Goal: Task Accomplishment & Management: Complete application form

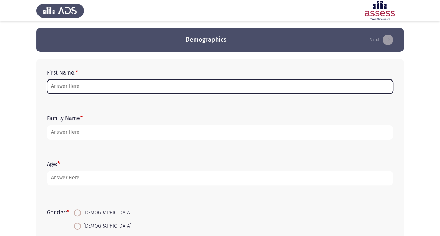
click at [105, 89] on input "First Name: *" at bounding box center [220, 86] width 346 height 14
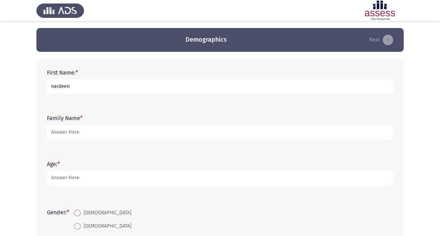
click at [51, 83] on input "nardeen" at bounding box center [220, 86] width 346 height 14
drag, startPoint x: 52, startPoint y: 84, endPoint x: 49, endPoint y: 84, distance: 3.5
click at [49, 84] on input "nardeen" at bounding box center [220, 86] width 346 height 14
type input "Nardeen"
click at [66, 140] on div "Family Name *" at bounding box center [219, 126] width 353 height 31
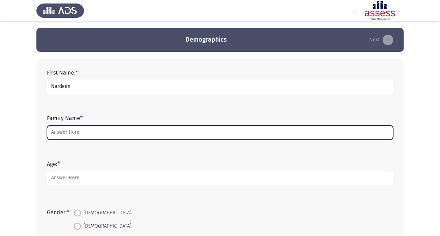
click at [66, 128] on input "Family Name *" at bounding box center [220, 132] width 346 height 14
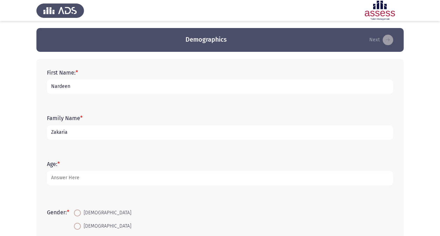
type input "Zakaria"
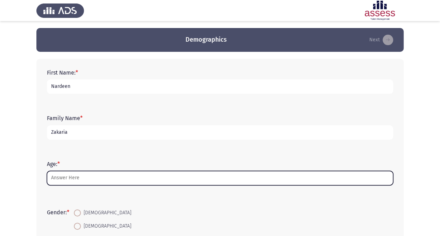
click at [72, 178] on input "Age: *" at bounding box center [220, 178] width 346 height 14
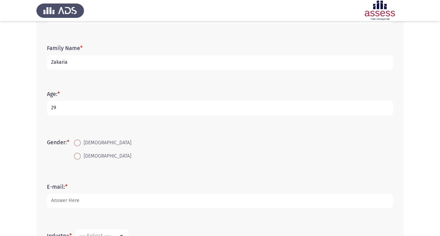
type input "29"
click at [81, 153] on span at bounding box center [77, 156] width 7 height 7
click at [81, 153] on input "[DEMOGRAPHIC_DATA]" at bounding box center [77, 156] width 7 height 7
radio input "true"
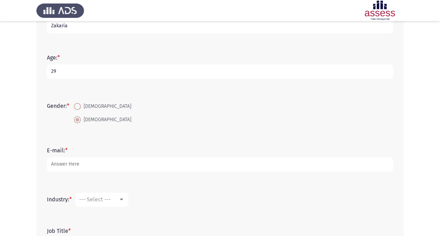
scroll to position [140, 0]
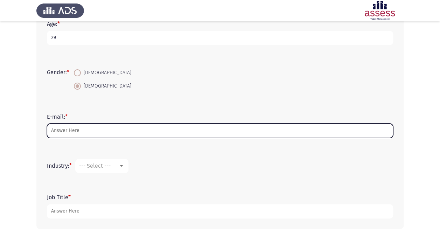
click at [78, 131] on input "E-mail: *" at bounding box center [220, 131] width 346 height 14
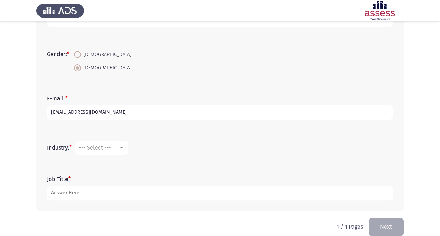
scroll to position [168, 0]
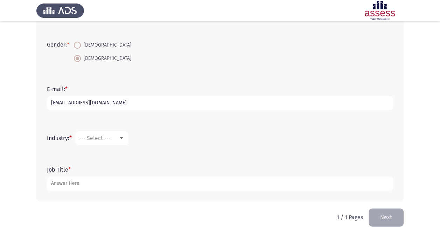
click at [116, 102] on input "nardeen.zakaria@evapharms.com" at bounding box center [220, 103] width 346 height 14
type input "[EMAIL_ADDRESS][DOMAIN_NAME]"
click at [94, 139] on span "--- Select ---" at bounding box center [94, 138] width 31 height 7
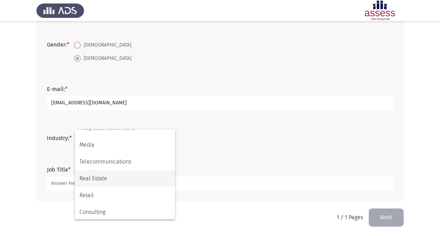
scroll to position [230, 0]
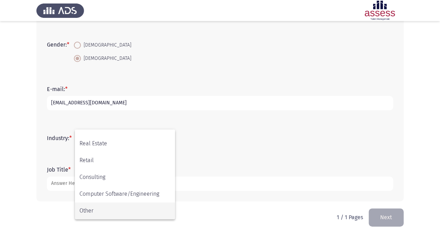
click at [96, 206] on span "Other" at bounding box center [124, 210] width 91 height 17
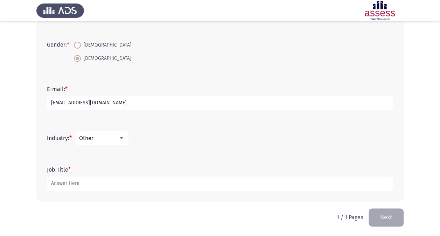
click at [105, 142] on mat-select "Other" at bounding box center [101, 138] width 53 height 14
click at [104, 140] on div "Other" at bounding box center [98, 138] width 39 height 7
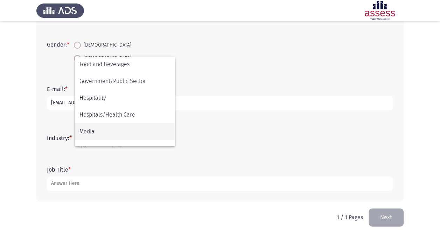
scroll to position [125, 0]
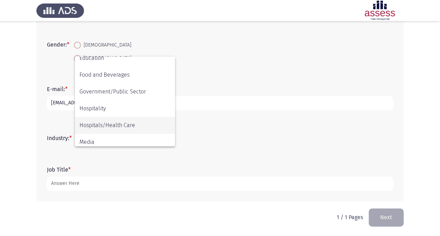
click at [115, 125] on span "Hospitals/Health Care" at bounding box center [124, 125] width 91 height 17
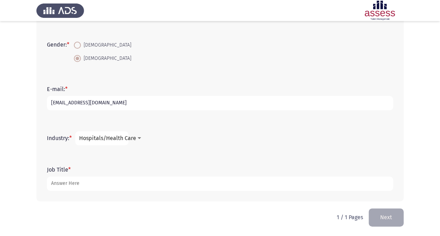
click at [125, 136] on span "Hospitals/Health Care" at bounding box center [107, 138] width 57 height 7
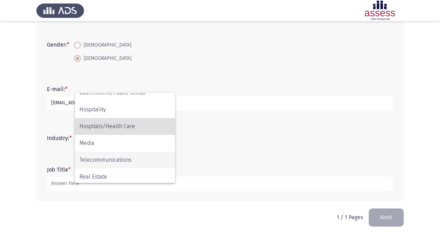
scroll to position [160, 0]
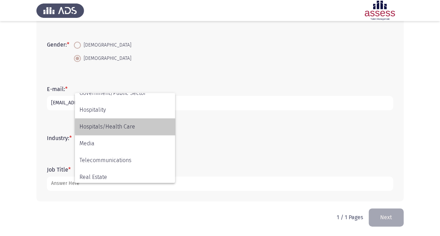
click at [131, 126] on span "Hospitals/Health Care" at bounding box center [124, 126] width 91 height 17
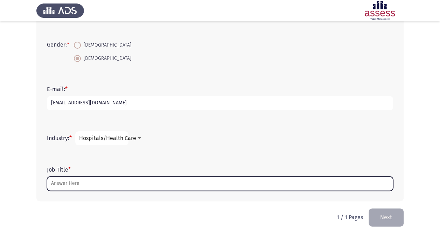
click at [100, 181] on input "Job Title *" at bounding box center [220, 183] width 346 height 14
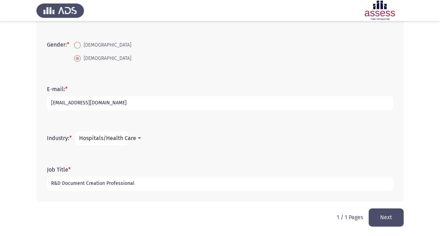
type input "R&D Document Creation Professional"
click at [392, 218] on button "Next" at bounding box center [385, 217] width 35 height 18
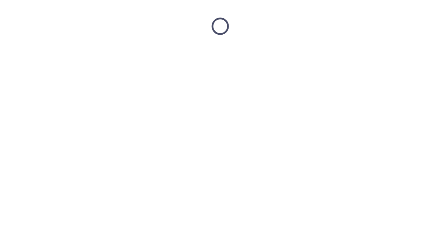
scroll to position [0, 0]
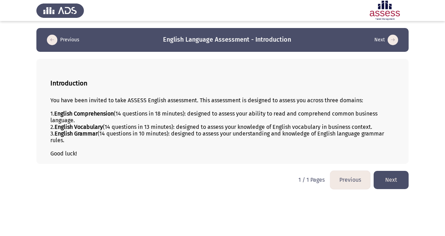
click at [390, 183] on button "Next" at bounding box center [391, 180] width 35 height 18
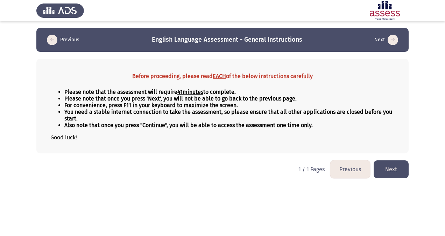
click at [394, 171] on button "Next" at bounding box center [391, 169] width 35 height 18
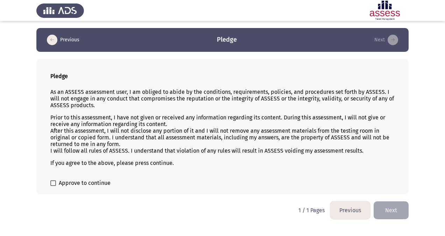
click at [52, 180] on span at bounding box center [53, 183] width 6 height 6
click at [53, 186] on input "Approve to continue" at bounding box center [53, 186] width 0 height 0
checkbox input "true"
click at [410, 204] on html "Previous Pledge Next Pledge As an ASSESS assessment user, I am obliged to abide…" at bounding box center [222, 113] width 445 height 226
click at [401, 205] on button "Next" at bounding box center [391, 210] width 35 height 18
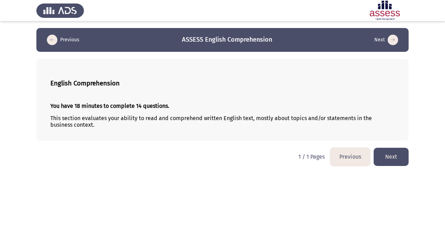
click at [391, 158] on button "Next" at bounding box center [391, 157] width 35 height 18
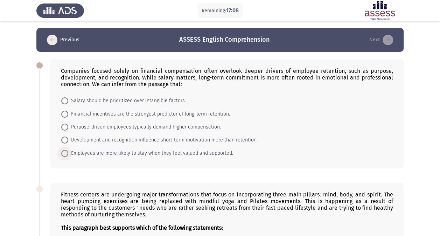
click at [67, 153] on span at bounding box center [64, 153] width 7 height 7
click at [67, 153] on input "Employees are more likely to stay when they feel valued and supported." at bounding box center [64, 153] width 7 height 7
radio input "true"
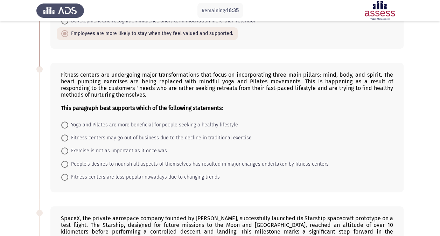
scroll to position [105, 0]
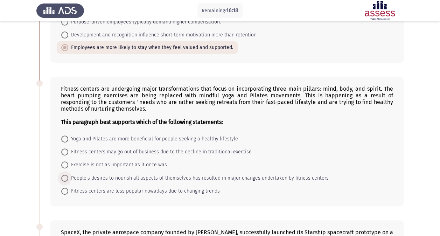
click at [70, 176] on span "People's desires to nourish all aspects of themselves has resulted in major cha…" at bounding box center [198, 178] width 260 height 8
click at [68, 176] on input "People's desires to nourish all aspects of themselves has resulted in major cha…" at bounding box center [64, 178] width 7 height 7
radio input "true"
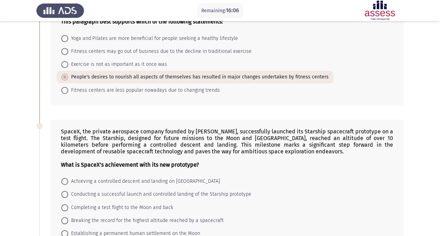
scroll to position [245, 0]
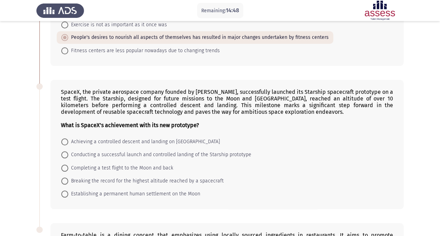
click at [66, 181] on label "Breaking the record for the highest altitude reached by a spacecraft" at bounding box center [142, 181] width 162 height 8
click at [66, 181] on input "Breaking the record for the highest altitude reached by a spacecraft" at bounding box center [64, 180] width 7 height 7
radio input "true"
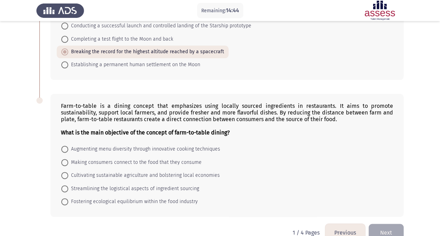
scroll to position [385, 0]
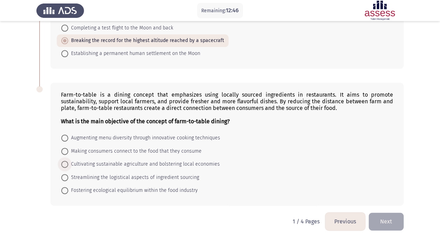
click at [70, 160] on span "Cultivating sustainable agriculture and bolstering local economies" at bounding box center [144, 164] width 152 height 8
click at [68, 161] on input "Cultivating sustainable agriculture and bolstering local economies" at bounding box center [64, 164] width 7 height 7
radio input "true"
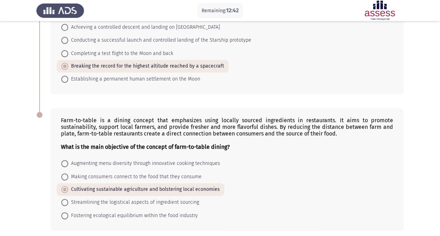
scroll to position [384, 0]
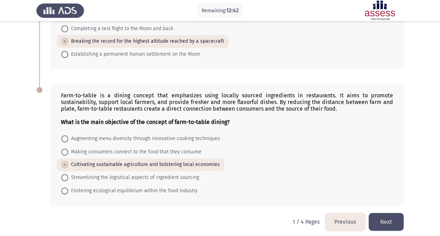
click at [382, 213] on button "Next" at bounding box center [385, 222] width 35 height 18
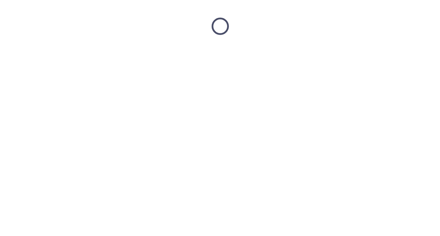
scroll to position [0, 0]
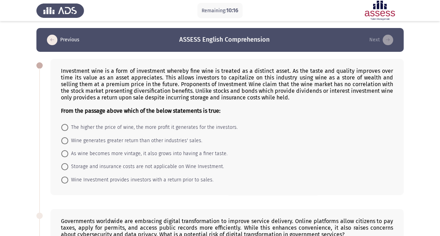
click at [112, 165] on span "Storage and insurance costs are not applicable on Wine Investment." at bounding box center [146, 166] width 156 height 8
click at [68, 165] on input "Storage and insurance costs are not applicable on Wine Investment." at bounding box center [64, 166] width 7 height 7
radio input "true"
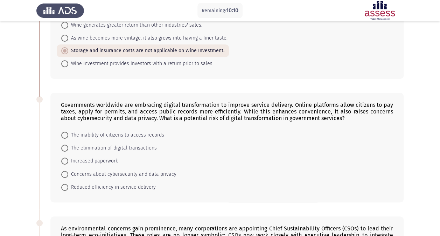
scroll to position [105, 0]
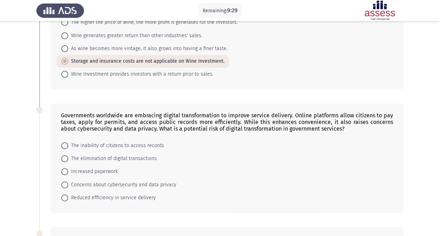
click at [150, 183] on span "Concerns about cybersecurity and data privacy" at bounding box center [122, 185] width 108 height 8
click at [68, 183] on input "Concerns about cybersecurity and data privacy" at bounding box center [64, 184] width 7 height 7
radio input "true"
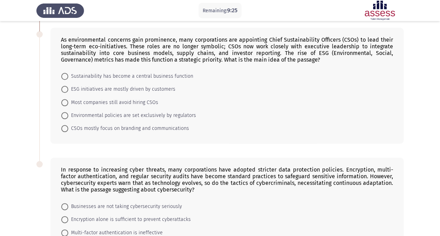
scroll to position [315, 0]
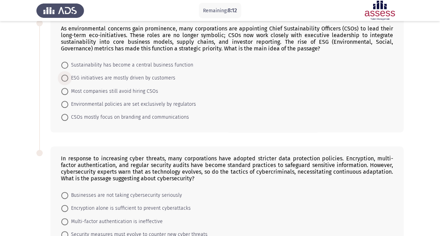
click at [87, 76] on span "ESG initiatives are mostly driven by customers" at bounding box center [121, 78] width 107 height 8
click at [68, 76] on input "ESG initiatives are mostly driven by customers" at bounding box center [64, 78] width 7 height 7
radio input "true"
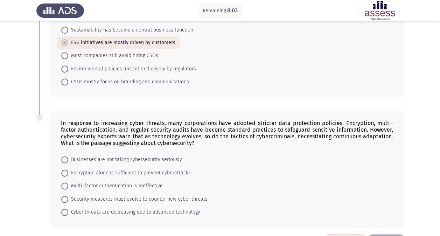
scroll to position [372, 0]
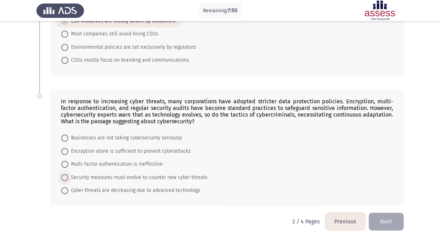
drag, startPoint x: 145, startPoint y: 174, endPoint x: 161, endPoint y: 174, distance: 16.1
click at [145, 174] on span "Security measures must evolve to counter new cyber threats" at bounding box center [137, 177] width 139 height 8
click at [68, 174] on input "Security measures must evolve to counter new cyber threats" at bounding box center [64, 177] width 7 height 7
radio input "true"
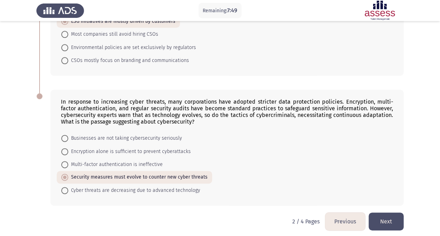
click at [385, 212] on button "Next" at bounding box center [385, 221] width 35 height 18
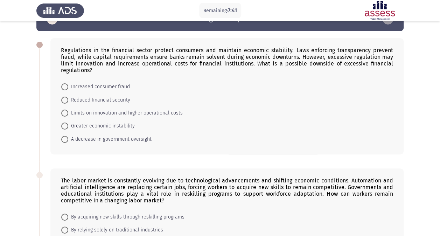
scroll to position [35, 0]
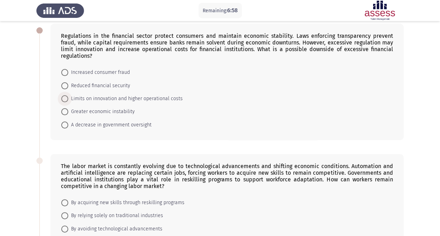
click at [155, 94] on span "Limits on innovation and higher operational costs" at bounding box center [125, 98] width 114 height 8
click at [68, 95] on input "Limits on innovation and higher operational costs" at bounding box center [64, 98] width 7 height 7
radio input "true"
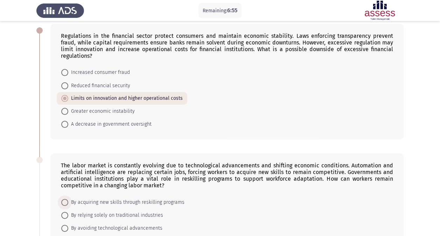
click at [91, 198] on span "By acquiring new skills through reskilling programs" at bounding box center [126, 202] width 116 height 8
click at [68, 199] on input "By acquiring new skills through reskilling programs" at bounding box center [64, 202] width 7 height 7
radio input "true"
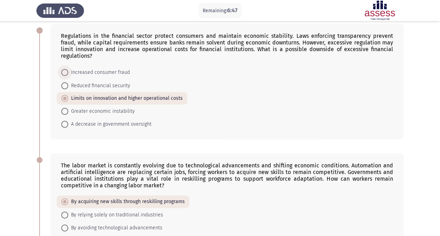
click at [122, 68] on span "Increased consumer fraud" at bounding box center [99, 72] width 62 height 8
click at [68, 69] on input "Increased consumer fraud" at bounding box center [64, 72] width 7 height 7
radio input "true"
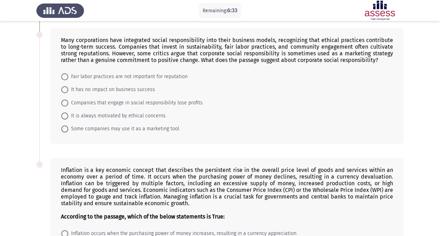
scroll to position [280, 0]
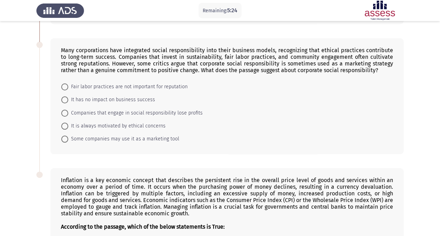
click at [73, 135] on span "Some companies may use it as a marketing tool" at bounding box center [123, 139] width 111 height 8
click at [68, 135] on input "Some companies may use it as a marketing tool" at bounding box center [64, 138] width 7 height 7
radio input "true"
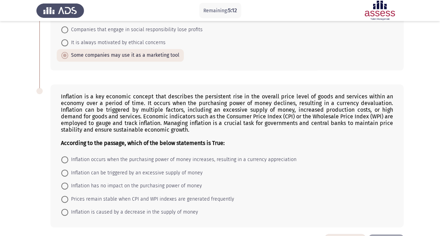
scroll to position [378, 0]
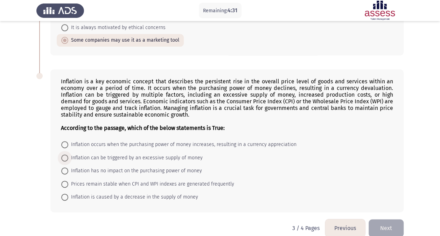
click at [130, 154] on span "Inflation can be triggered by an excessive supply of money" at bounding box center [135, 158] width 134 height 8
click at [68, 154] on input "Inflation can be triggered by an excessive supply of money" at bounding box center [64, 157] width 7 height 7
radio input "true"
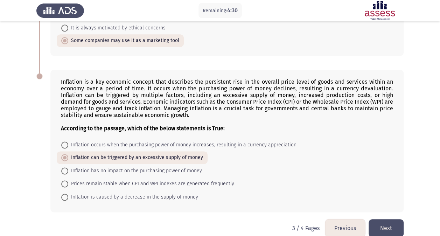
click at [397, 219] on button "Next" at bounding box center [385, 228] width 35 height 18
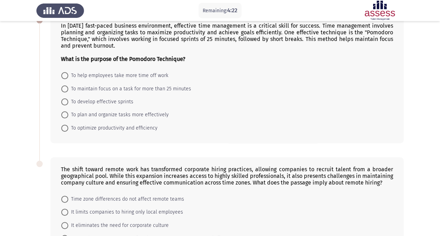
scroll to position [45, 0]
click at [149, 124] on span "To optimize productivity and efficiency" at bounding box center [112, 128] width 89 height 8
click at [68, 124] on input "To optimize productivity and efficiency" at bounding box center [64, 127] width 7 height 7
radio input "true"
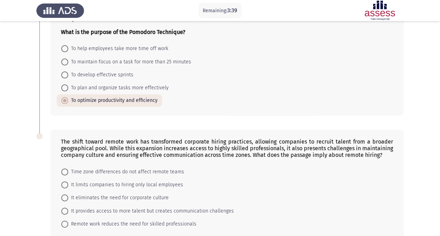
scroll to position [80, 0]
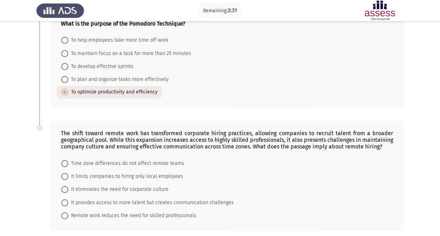
click at [108, 198] on span "It provides access to more talent but creates communication challenges" at bounding box center [151, 202] width 166 height 8
click at [68, 199] on input "It provides access to more talent but creates communication challenges" at bounding box center [64, 202] width 7 height 7
radio input "true"
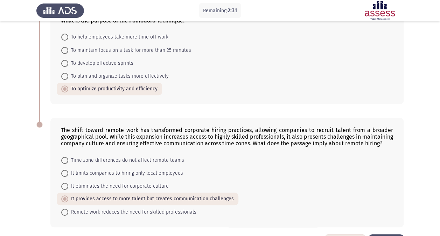
scroll to position [73, 0]
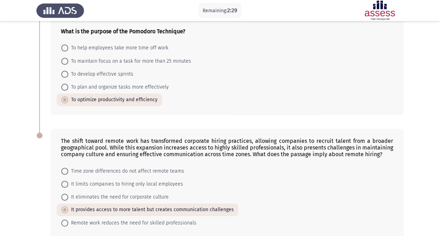
click at [114, 87] on span "To plan and organize tasks more effectively" at bounding box center [118, 87] width 100 height 8
click at [68, 87] on input "To plan and organize tasks more effectively" at bounding box center [64, 87] width 7 height 7
radio input "true"
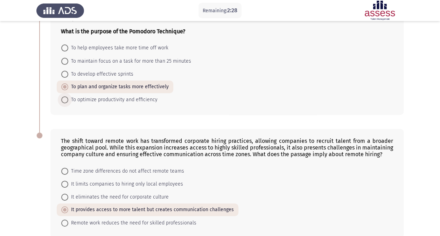
click at [118, 98] on span "To optimize productivity and efficiency" at bounding box center [112, 100] width 89 height 8
click at [68, 98] on input "To optimize productivity and efficiency" at bounding box center [64, 99] width 7 height 7
radio input "true"
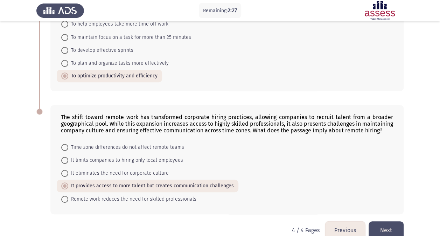
scroll to position [108, 0]
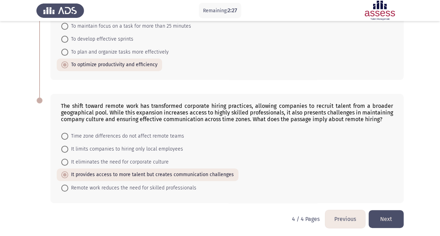
click at [390, 215] on button "Next" at bounding box center [385, 219] width 35 height 18
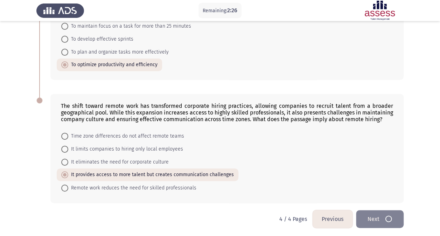
scroll to position [0, 0]
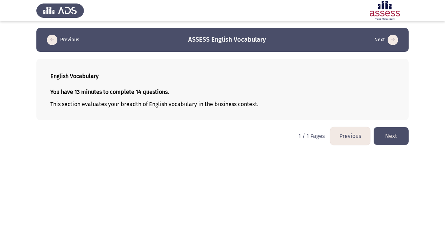
click at [401, 138] on button "Next" at bounding box center [391, 136] width 35 height 18
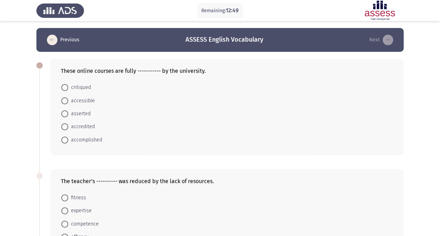
click at [89, 126] on span "accredited" at bounding box center [81, 126] width 27 height 8
click at [68, 126] on input "accredited" at bounding box center [64, 126] width 7 height 7
radio input "true"
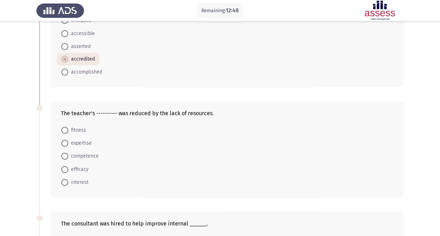
scroll to position [70, 0]
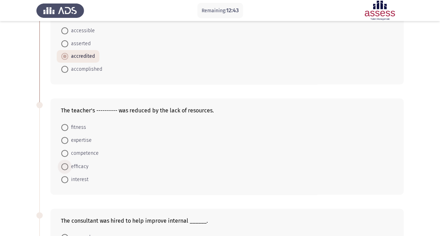
click at [82, 164] on span "efficacy" at bounding box center [78, 166] width 20 height 8
click at [68, 164] on input "efficacy" at bounding box center [64, 166] width 7 height 7
radio input "true"
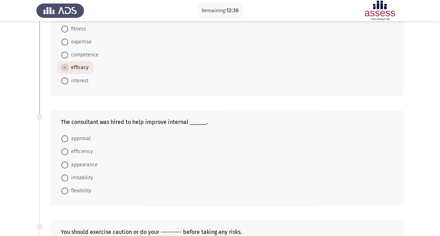
scroll to position [175, 0]
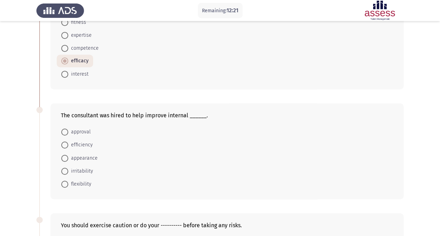
click at [88, 143] on span "efficiency" at bounding box center [80, 145] width 24 height 8
click at [68, 143] on input "efficiency" at bounding box center [64, 144] width 7 height 7
radio input "true"
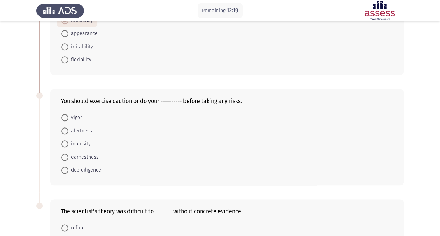
scroll to position [315, 0]
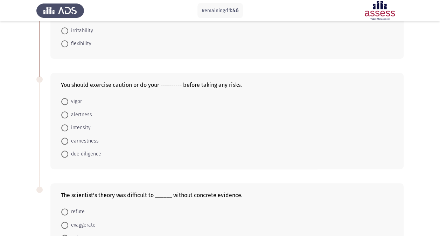
click at [88, 126] on span "intensity" at bounding box center [79, 128] width 22 height 8
click at [68, 126] on input "intensity" at bounding box center [64, 127] width 7 height 7
radio input "true"
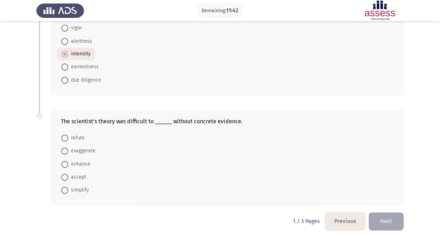
scroll to position [389, 0]
click at [82, 173] on span "accept" at bounding box center [77, 176] width 18 height 8
click at [68, 173] on input "accept" at bounding box center [64, 176] width 7 height 7
radio input "true"
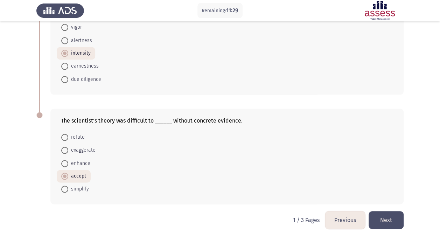
click at [391, 221] on button "Next" at bounding box center [385, 220] width 35 height 18
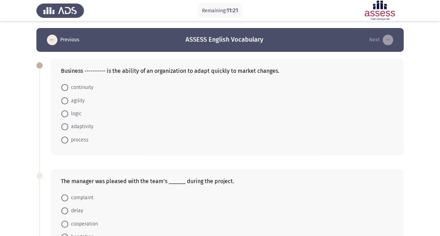
click at [81, 101] on span "agility" at bounding box center [76, 101] width 16 height 8
click at [68, 101] on input "agility" at bounding box center [64, 100] width 7 height 7
radio input "true"
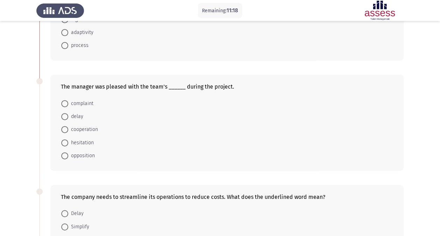
scroll to position [105, 0]
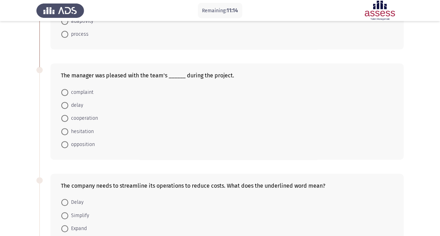
click at [77, 122] on mat-radio-button "cooperation" at bounding box center [80, 118] width 46 height 13
click at [79, 118] on span "cooperation" at bounding box center [83, 118] width 30 height 8
click at [68, 118] on input "cooperation" at bounding box center [64, 118] width 7 height 7
radio input "true"
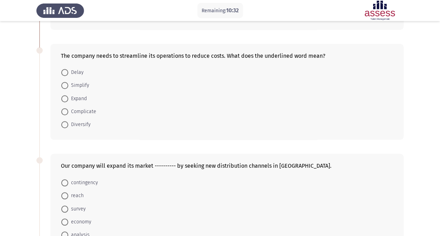
scroll to position [245, 0]
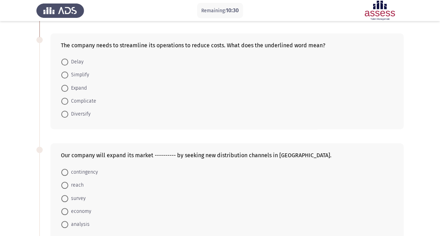
click at [79, 85] on span "Expand" at bounding box center [77, 88] width 19 height 8
click at [68, 85] on input "Expand" at bounding box center [64, 88] width 7 height 7
radio input "true"
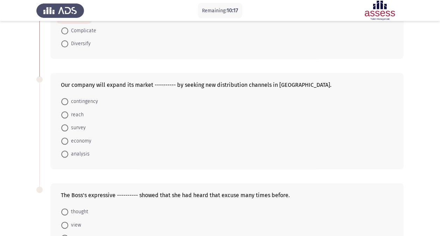
click at [95, 100] on span "contingency" at bounding box center [83, 101] width 30 height 8
click at [68, 100] on input "contingency" at bounding box center [64, 101] width 7 height 7
radio input "true"
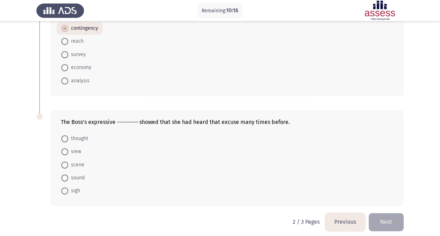
scroll to position [389, 0]
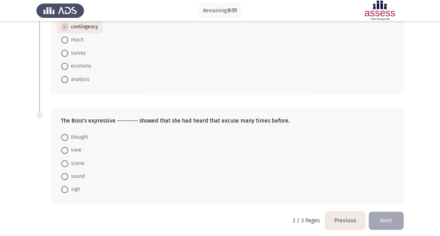
click at [80, 160] on span "scene" at bounding box center [76, 163] width 16 height 8
click at [68, 160] on input "scene" at bounding box center [64, 163] width 7 height 7
radio input "true"
click at [395, 217] on button "Next" at bounding box center [385, 220] width 35 height 18
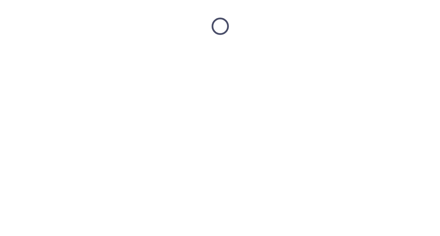
scroll to position [0, 0]
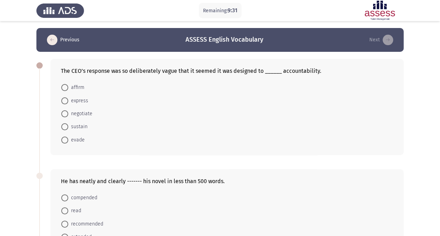
click at [82, 125] on span "sustain" at bounding box center [77, 126] width 19 height 8
click at [68, 125] on input "sustain" at bounding box center [64, 126] width 7 height 7
radio input "true"
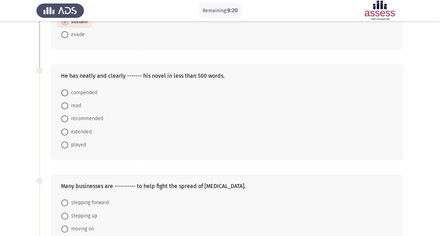
scroll to position [105, 0]
click at [89, 117] on span "recommended" at bounding box center [85, 118] width 35 height 8
click at [68, 117] on input "recommended" at bounding box center [64, 118] width 7 height 7
radio input "true"
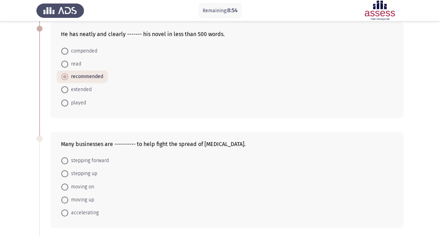
scroll to position [140, 0]
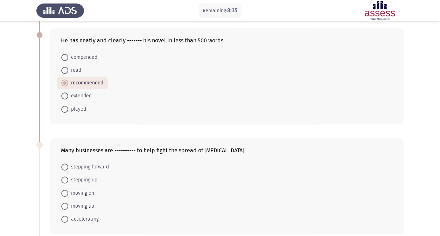
click at [103, 166] on span "stepping forward" at bounding box center [88, 167] width 41 height 8
click at [68, 166] on input "stepping forward" at bounding box center [64, 166] width 7 height 7
radio input "true"
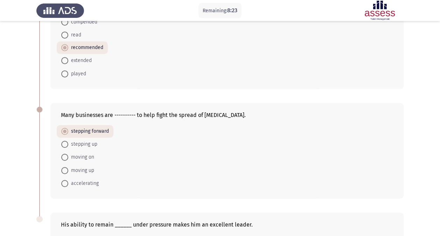
scroll to position [280, 0]
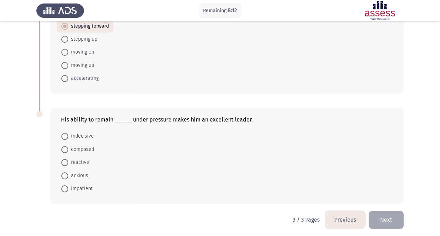
click at [92, 146] on span "composed" at bounding box center [81, 149] width 26 height 8
click at [68, 146] on input "composed" at bounding box center [64, 149] width 7 height 7
radio input "true"
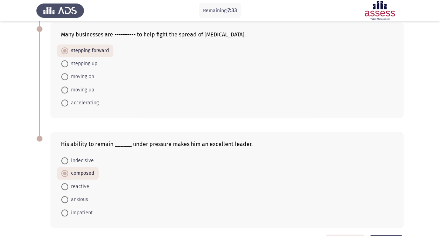
scroll to position [245, 0]
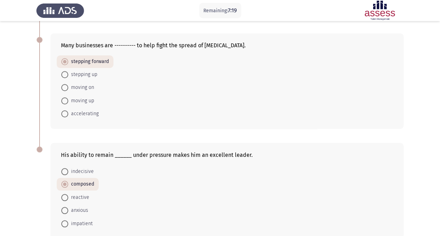
click at [94, 113] on span "accelerating" at bounding box center [83, 114] width 30 height 8
click at [68, 113] on input "accelerating" at bounding box center [64, 113] width 7 height 7
radio input "true"
click at [103, 61] on span "stepping forward" at bounding box center [88, 62] width 41 height 8
click at [68, 61] on input "stepping forward" at bounding box center [64, 61] width 7 height 7
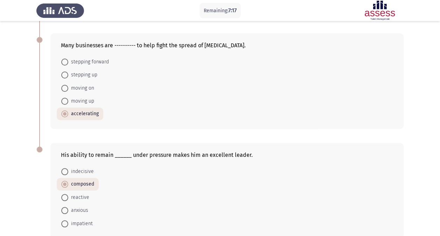
radio input "true"
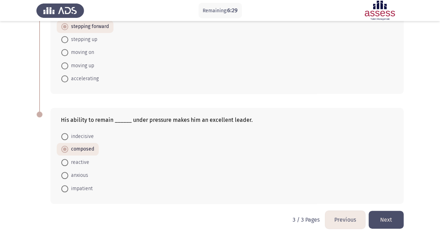
click at [397, 222] on button "Next" at bounding box center [385, 220] width 35 height 18
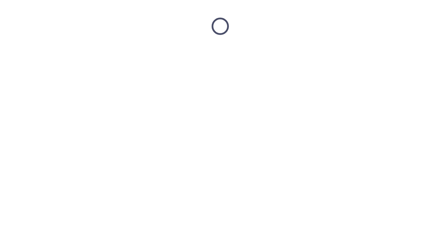
scroll to position [0, 0]
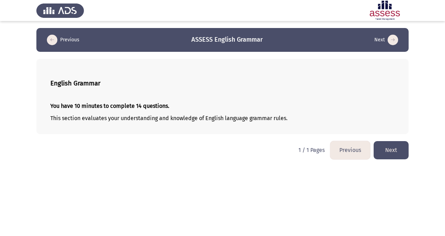
click at [380, 145] on button "Next" at bounding box center [391, 150] width 35 height 18
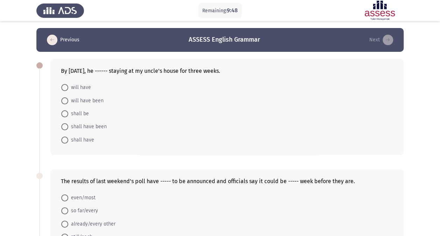
click at [92, 102] on span "will have been" at bounding box center [85, 101] width 35 height 8
click at [68, 102] on input "will have been" at bounding box center [64, 100] width 7 height 7
radio input "true"
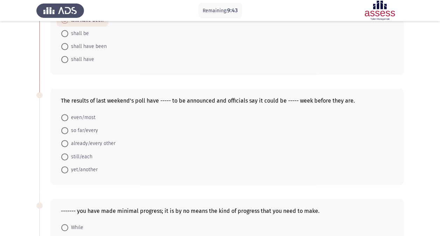
scroll to position [70, 0]
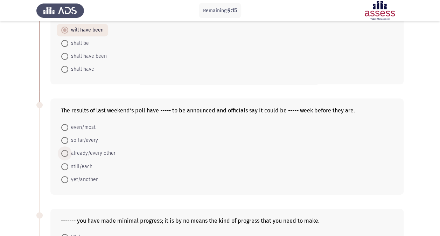
click at [103, 149] on span "already/every other" at bounding box center [91, 153] width 47 height 8
click at [68, 150] on input "already/every other" at bounding box center [64, 153] width 7 height 7
radio input "true"
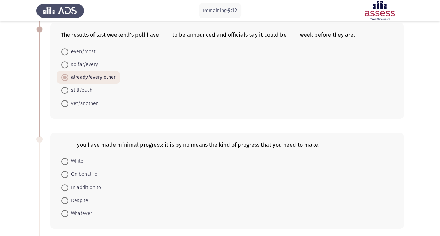
scroll to position [105, 0]
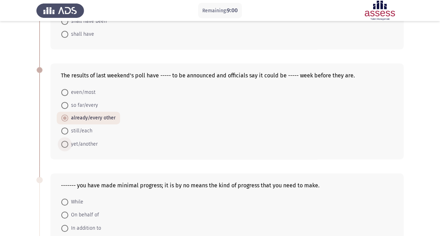
click at [85, 144] on span "yet/another" at bounding box center [82, 144] width 29 height 8
click at [68, 144] on input "yet/another" at bounding box center [64, 144] width 7 height 7
radio input "true"
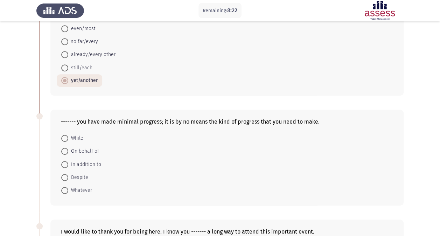
scroll to position [180, 0]
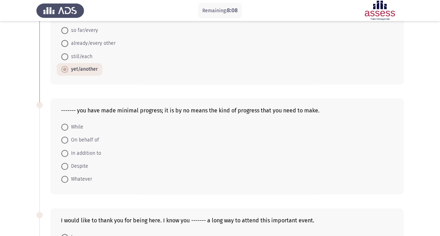
click at [82, 166] on span "Despite" at bounding box center [78, 166] width 20 height 8
click at [68, 166] on input "Despite" at bounding box center [64, 166] width 7 height 7
radio input "true"
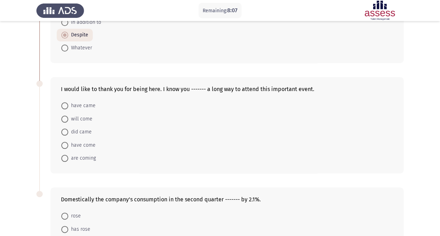
scroll to position [320, 0]
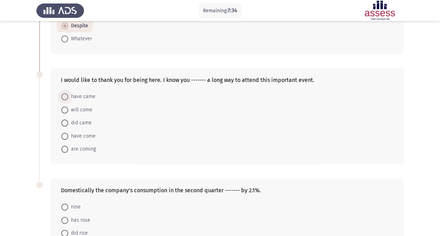
click at [86, 95] on span "have came" at bounding box center [81, 96] width 27 height 8
click at [68, 95] on input "have came" at bounding box center [64, 96] width 7 height 7
radio input "true"
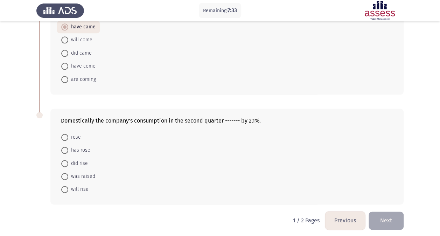
scroll to position [389, 0]
click at [82, 173] on span "was raised" at bounding box center [81, 176] width 27 height 8
click at [68, 173] on input "was raised" at bounding box center [64, 176] width 7 height 7
radio input "true"
click at [394, 222] on button "Next" at bounding box center [385, 220] width 35 height 18
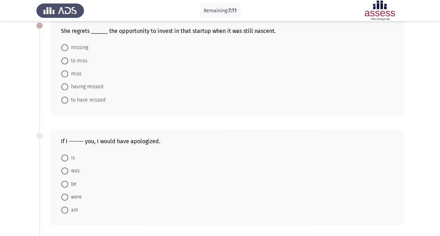
scroll to position [0, 0]
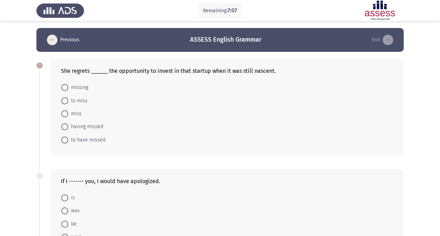
click at [86, 90] on span "missing" at bounding box center [78, 87] width 20 height 8
click at [68, 90] on input "missing" at bounding box center [64, 87] width 7 height 7
radio input "true"
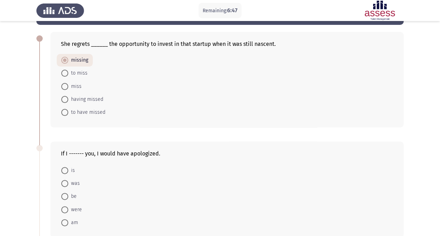
scroll to position [70, 0]
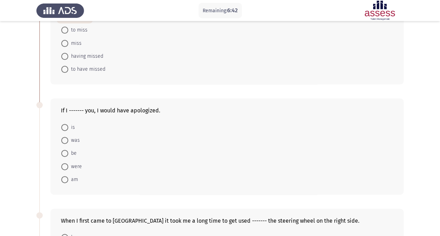
click at [77, 167] on span "were" at bounding box center [75, 166] width 14 height 8
click at [68, 167] on input "were" at bounding box center [64, 166] width 7 height 7
radio input "true"
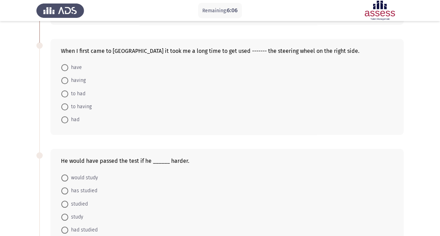
scroll to position [250, 0]
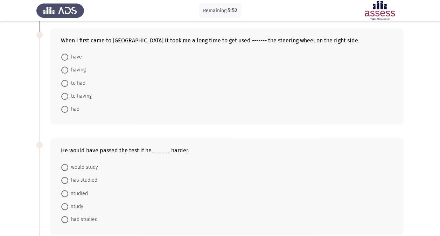
click at [83, 82] on span "to had" at bounding box center [76, 83] width 17 height 8
click at [68, 82] on input "to had" at bounding box center [64, 83] width 7 height 7
radio input "true"
click at [86, 215] on span "had studied" at bounding box center [82, 219] width 29 height 8
click at [68, 216] on input "had studied" at bounding box center [64, 219] width 7 height 7
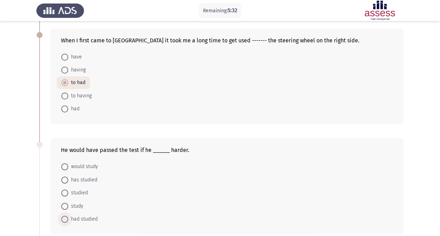
radio input "true"
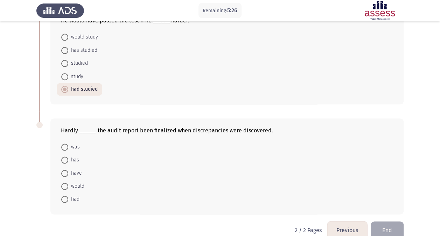
scroll to position [389, 0]
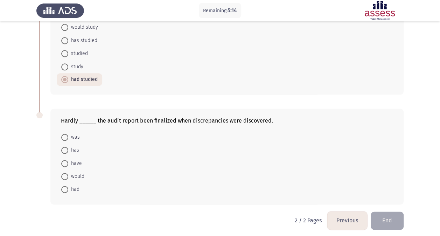
click at [78, 135] on span "was" at bounding box center [74, 137] width 12 height 8
click at [68, 135] on input "was" at bounding box center [64, 137] width 7 height 7
radio input "true"
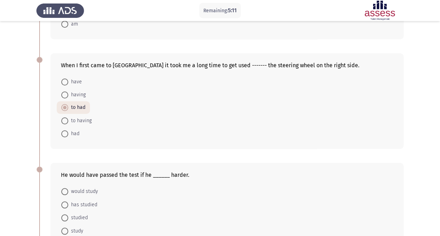
scroll to position [214, 0]
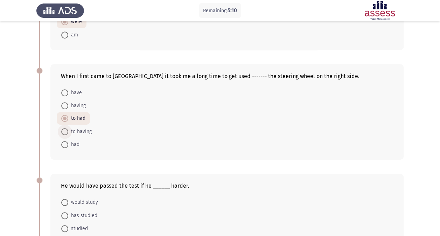
click at [90, 129] on span "to having" at bounding box center [79, 131] width 23 height 8
click at [68, 129] on input "to having" at bounding box center [64, 131] width 7 height 7
radio input "true"
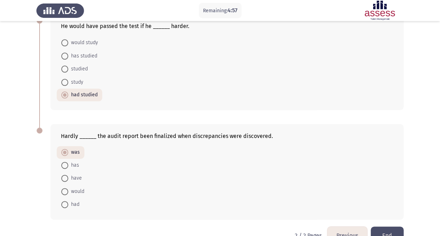
scroll to position [389, 0]
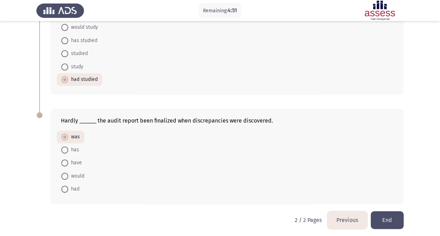
click at [76, 146] on span "has" at bounding box center [73, 150] width 11 height 8
click at [68, 146] on input "has" at bounding box center [64, 149] width 7 height 7
radio input "true"
click at [65, 186] on span at bounding box center [64, 188] width 7 height 7
click at [65, 186] on input "had" at bounding box center [64, 188] width 7 height 7
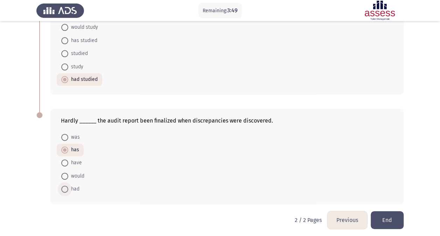
radio input "true"
click at [391, 217] on button "End" at bounding box center [387, 220] width 33 height 18
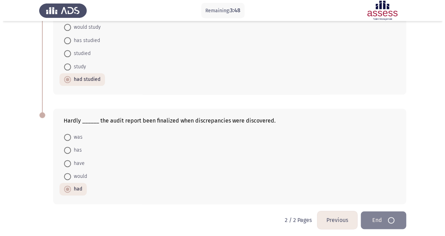
scroll to position [0, 0]
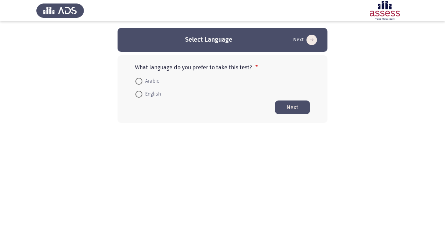
click at [157, 96] on span "English" at bounding box center [151, 94] width 19 height 8
click at [142, 96] on input "English" at bounding box center [138, 94] width 7 height 7
radio input "true"
click at [293, 107] on button "Next" at bounding box center [292, 107] width 35 height 14
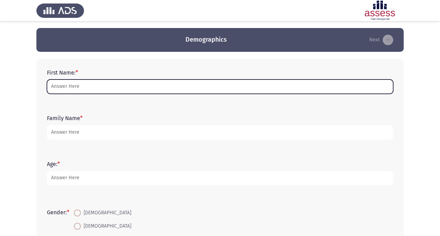
click at [90, 83] on input "First Name: *" at bounding box center [220, 86] width 346 height 14
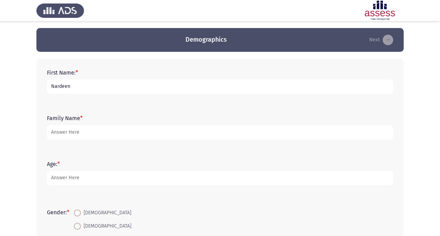
type input "Nardeen"
click at [47, 138] on form "Family Name *" at bounding box center [220, 127] width 346 height 24
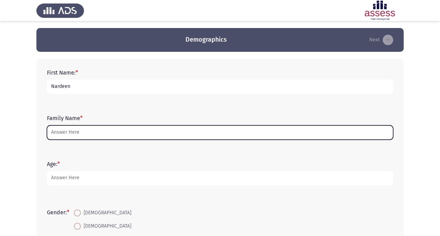
click at [52, 133] on input "Family Name *" at bounding box center [220, 132] width 346 height 14
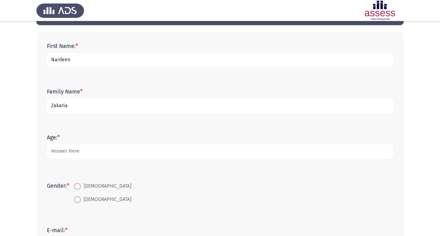
scroll to position [70, 0]
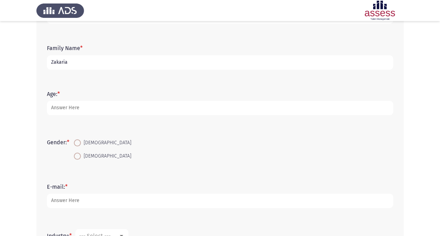
type input "Zakaria"
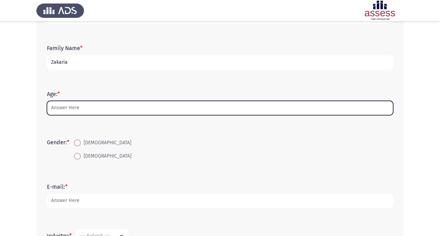
click at [68, 111] on input "Age: *" at bounding box center [220, 108] width 346 height 14
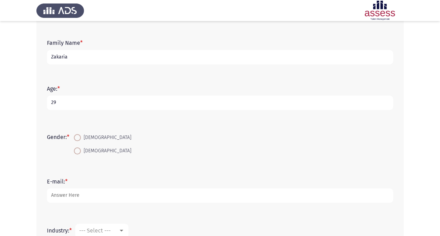
scroll to position [105, 0]
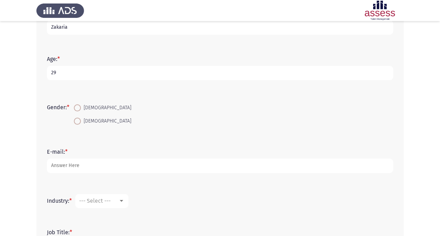
type input "29"
click at [99, 126] on mat-radio-button "[DEMOGRAPHIC_DATA]" at bounding box center [102, 120] width 66 height 13
click at [90, 127] on div "Gender: * [DEMOGRAPHIC_DATA] [DEMOGRAPHIC_DATA]" at bounding box center [219, 114] width 353 height 33
click at [90, 122] on span "[DEMOGRAPHIC_DATA]" at bounding box center [106, 121] width 50 height 8
click at [81, 122] on input "[DEMOGRAPHIC_DATA]" at bounding box center [77, 121] width 7 height 7
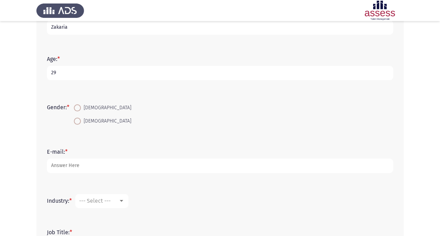
radio input "true"
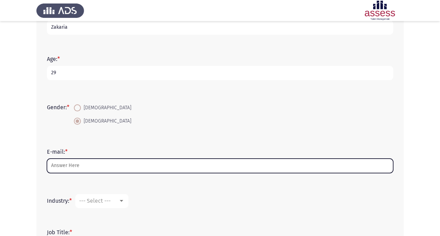
click at [77, 164] on input "E-mail: *" at bounding box center [220, 166] width 346 height 14
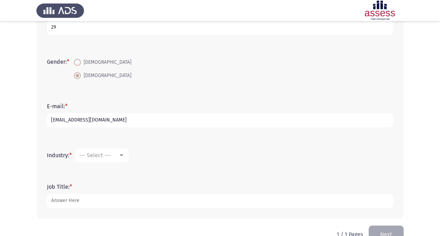
scroll to position [168, 0]
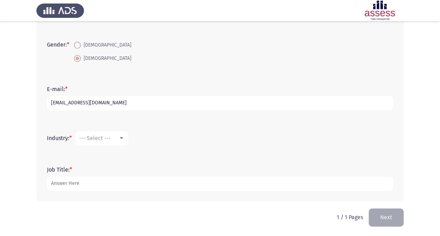
type input "[EMAIL_ADDRESS][DOMAIN_NAME]"
click at [91, 137] on span "--- Select ---" at bounding box center [94, 138] width 31 height 7
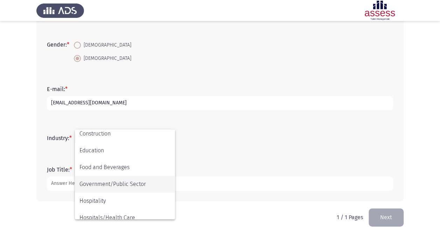
scroll to position [140, 0]
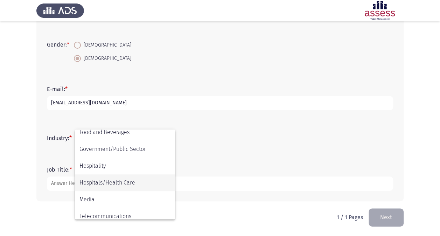
click at [129, 183] on span "Hospitals/Health Care" at bounding box center [124, 182] width 91 height 17
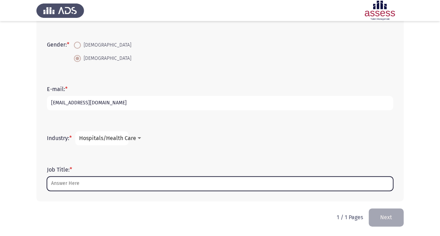
click at [110, 183] on input "Job Title: *" at bounding box center [220, 183] width 346 height 14
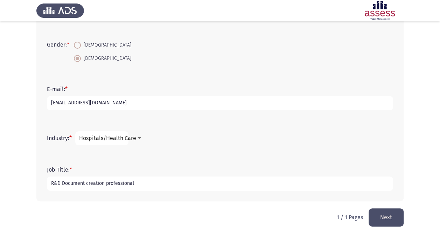
type input "R&D Document creation professional"
click at [393, 212] on button "Next" at bounding box center [385, 217] width 35 height 18
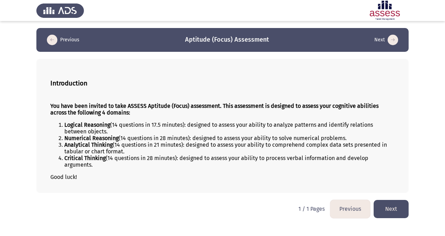
click at [404, 206] on button "Next" at bounding box center [391, 209] width 35 height 18
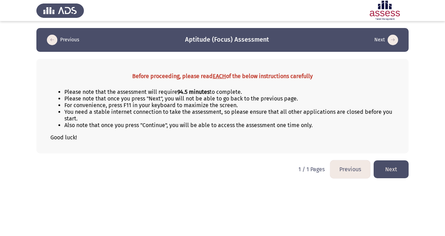
click at [387, 169] on button "Next" at bounding box center [391, 169] width 35 height 18
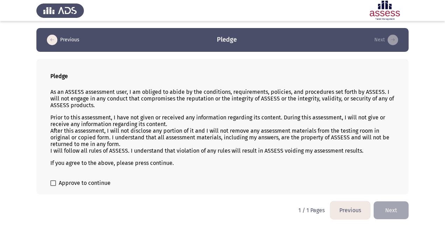
click at [80, 181] on span "Approve to continue" at bounding box center [85, 183] width 52 height 8
click at [53, 186] on input "Approve to continue" at bounding box center [53, 186] width 0 height 0
checkbox input "true"
click at [393, 208] on button "Next" at bounding box center [391, 210] width 35 height 18
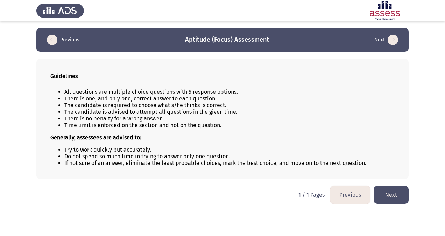
click at [394, 191] on button "Next" at bounding box center [391, 195] width 35 height 18
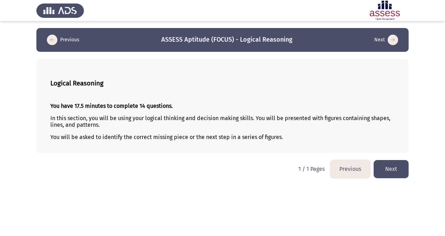
click at [390, 170] on button "Next" at bounding box center [391, 169] width 35 height 18
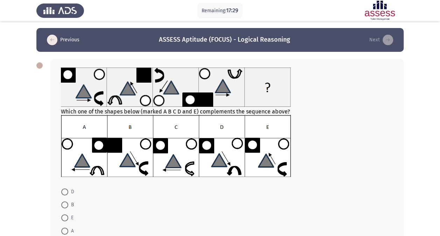
scroll to position [35, 0]
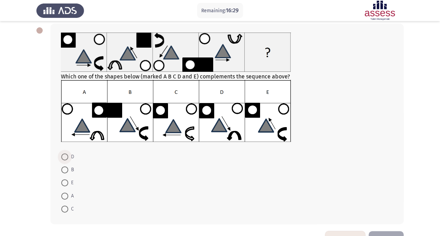
click at [70, 156] on span "D" at bounding box center [71, 157] width 6 height 8
click at [68, 156] on input "D" at bounding box center [64, 156] width 7 height 7
radio input "true"
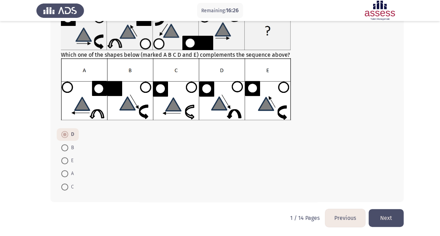
scroll to position [57, 0]
click at [387, 213] on button "Next" at bounding box center [385, 218] width 35 height 18
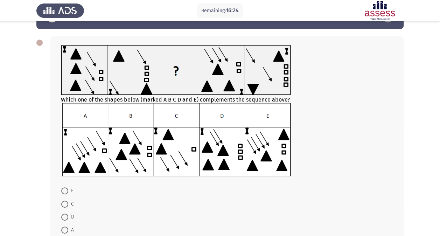
scroll to position [35, 0]
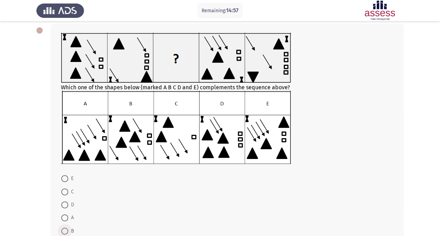
click at [72, 228] on span "B" at bounding box center [71, 231] width 6 height 8
click at [68, 228] on input "B" at bounding box center [64, 230] width 7 height 7
radio input "true"
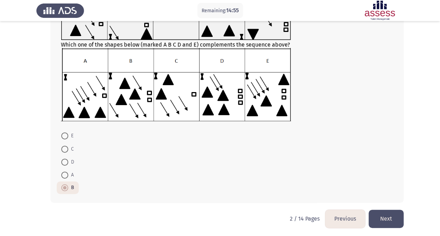
scroll to position [79, 0]
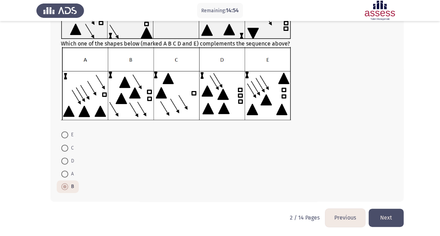
click at [391, 218] on button "Next" at bounding box center [385, 218] width 35 height 18
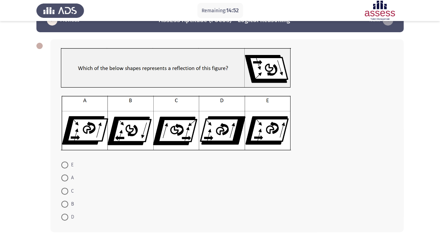
scroll to position [35, 0]
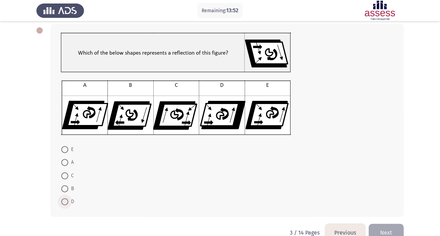
click at [71, 200] on span "D" at bounding box center [71, 201] width 6 height 8
click at [68, 200] on input "D" at bounding box center [64, 201] width 7 height 7
radio input "true"
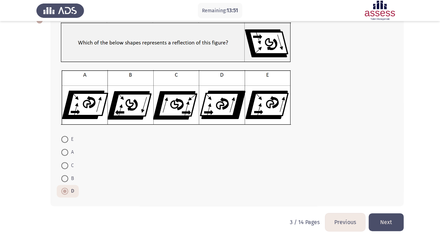
scroll to position [50, 0]
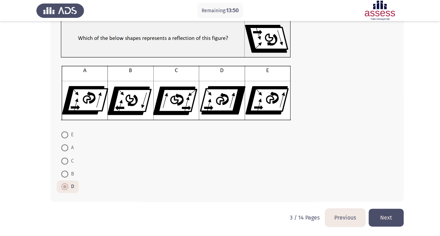
click at [382, 214] on button "Next" at bounding box center [385, 218] width 35 height 18
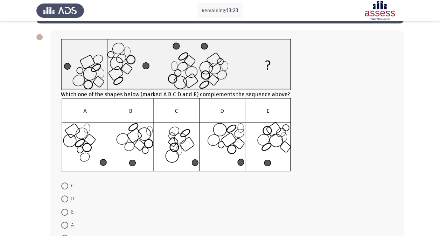
scroll to position [35, 0]
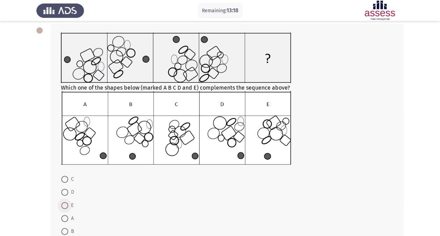
click at [71, 207] on span "E" at bounding box center [70, 205] width 5 height 8
click at [68, 207] on input "E" at bounding box center [64, 205] width 7 height 7
radio input "true"
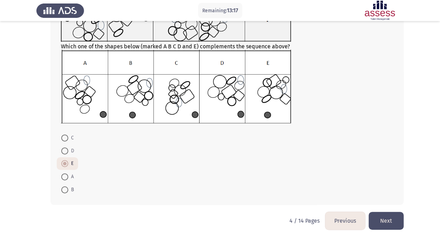
scroll to position [79, 0]
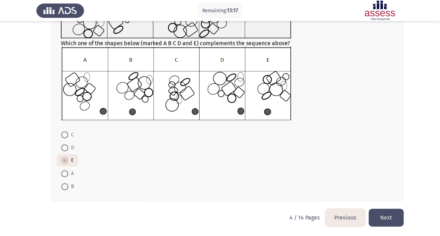
click at [386, 215] on button "Next" at bounding box center [385, 218] width 35 height 18
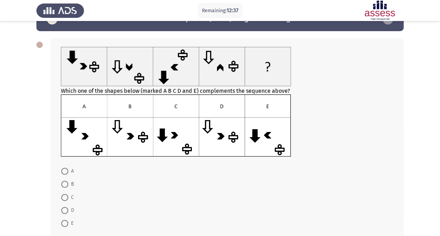
scroll to position [35, 0]
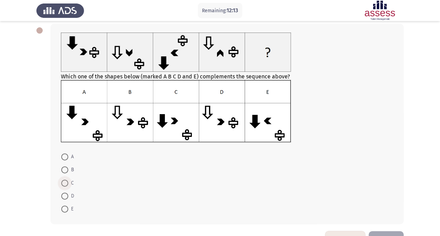
click at [71, 182] on span "C" at bounding box center [71, 183] width 6 height 8
click at [68, 182] on input "C" at bounding box center [64, 183] width 7 height 7
radio input "true"
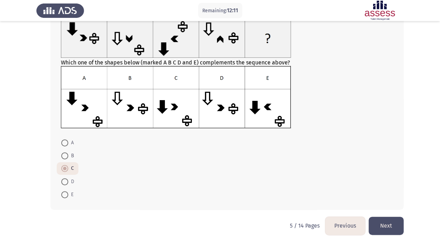
scroll to position [57, 0]
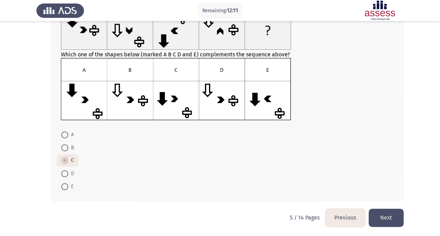
click at [395, 223] on button "Next" at bounding box center [385, 218] width 35 height 18
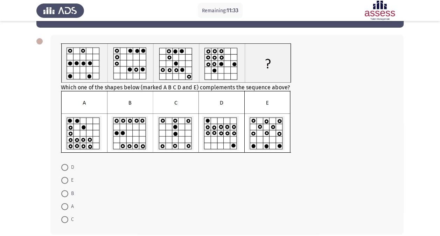
scroll to position [35, 0]
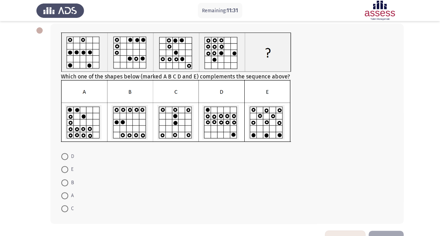
click at [73, 160] on span "D" at bounding box center [71, 156] width 6 height 8
click at [68, 160] on input "D" at bounding box center [64, 156] width 7 height 7
radio input "true"
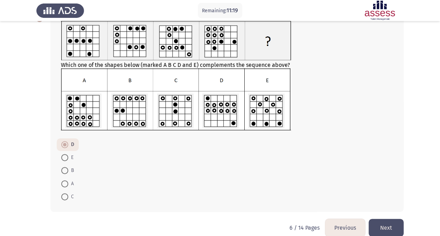
scroll to position [57, 0]
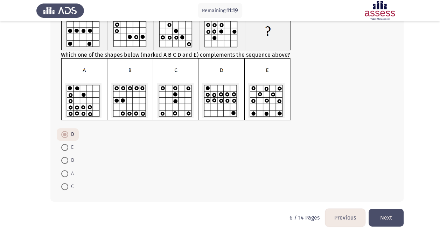
click at [394, 215] on button "Next" at bounding box center [385, 218] width 35 height 18
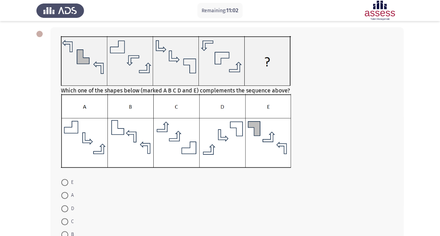
scroll to position [35, 0]
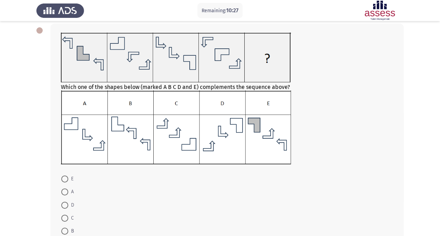
click at [72, 218] on span "C" at bounding box center [71, 218] width 6 height 8
click at [68, 218] on input "C" at bounding box center [64, 217] width 7 height 7
radio input "true"
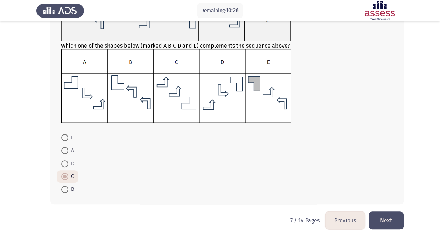
scroll to position [79, 0]
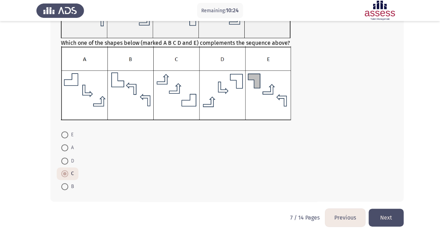
click at [377, 215] on button "Next" at bounding box center [385, 218] width 35 height 18
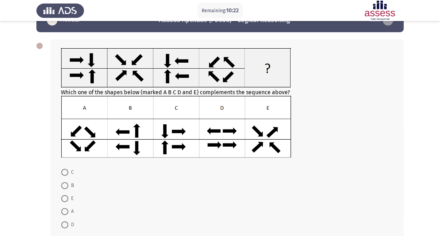
scroll to position [35, 0]
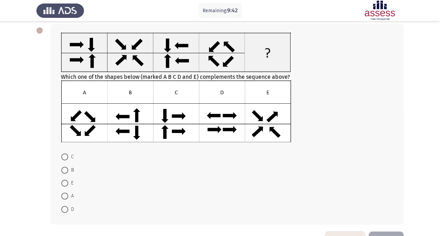
click at [67, 156] on span at bounding box center [64, 156] width 7 height 7
click at [67, 156] on input "C" at bounding box center [64, 156] width 7 height 7
radio input "true"
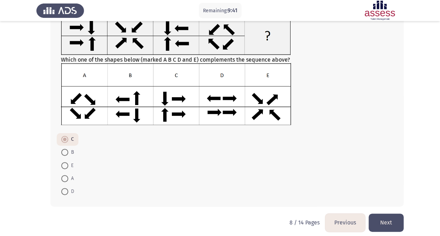
scroll to position [57, 0]
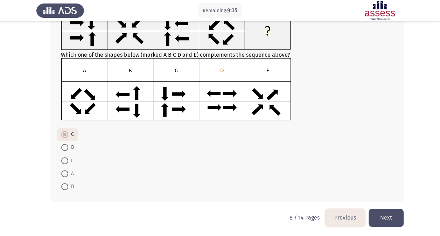
click at [386, 214] on button "Next" at bounding box center [385, 218] width 35 height 18
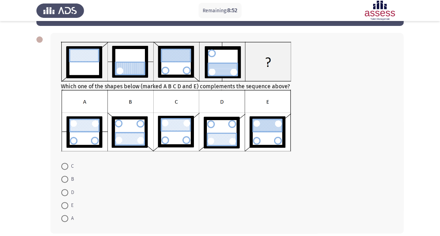
scroll to position [35, 0]
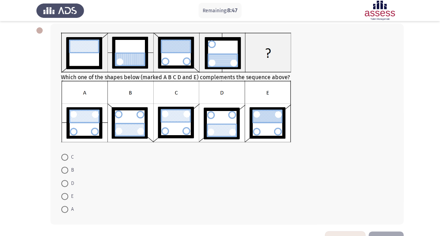
click at [70, 213] on span "A" at bounding box center [71, 209] width 6 height 8
click at [68, 213] on input "A" at bounding box center [64, 209] width 7 height 7
radio input "true"
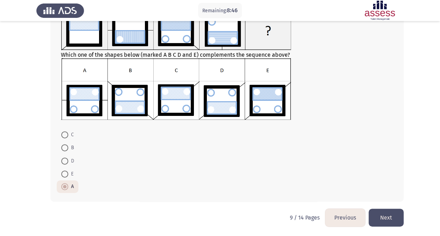
click at [391, 218] on button "Next" at bounding box center [385, 218] width 35 height 18
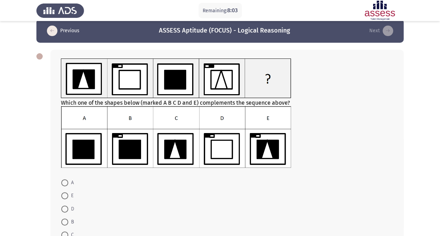
scroll to position [35, 0]
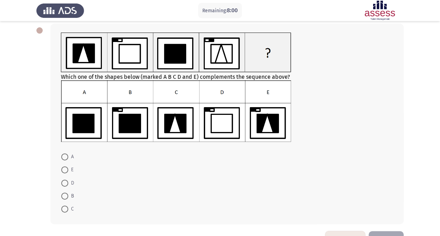
click at [68, 196] on span at bounding box center [64, 195] width 7 height 7
click at [68, 196] on input "B" at bounding box center [64, 195] width 7 height 7
radio input "true"
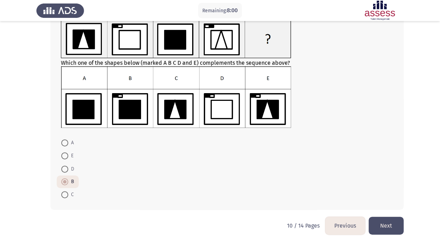
scroll to position [57, 0]
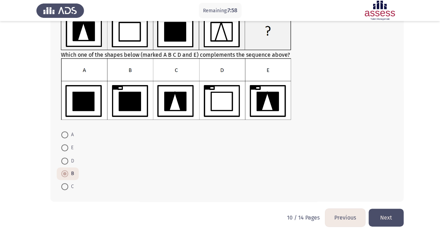
click at [385, 212] on button "Next" at bounding box center [385, 218] width 35 height 18
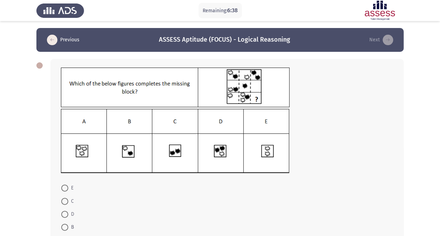
scroll to position [35, 0]
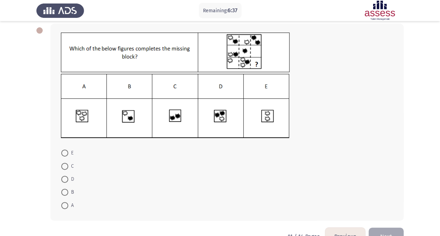
click at [68, 178] on span at bounding box center [64, 179] width 7 height 7
click at [68, 178] on input "D" at bounding box center [64, 179] width 7 height 7
radio input "true"
click at [387, 230] on button "Next" at bounding box center [385, 236] width 35 height 18
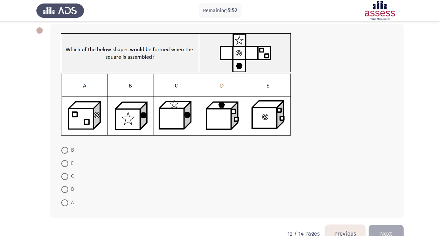
click at [69, 176] on span "C" at bounding box center [71, 176] width 6 height 8
click at [68, 176] on input "C" at bounding box center [64, 176] width 7 height 7
radio input "true"
click at [393, 228] on button "Next" at bounding box center [385, 233] width 35 height 18
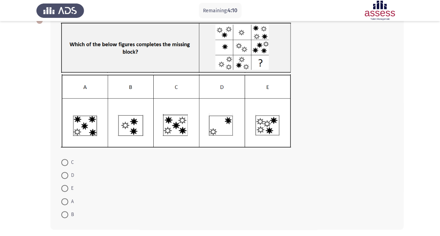
scroll to position [70, 0]
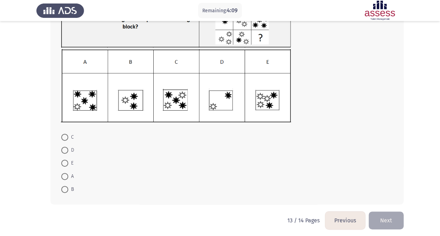
click at [71, 178] on span "A" at bounding box center [71, 176] width 6 height 8
click at [68, 178] on input "A" at bounding box center [64, 176] width 7 height 7
radio input "true"
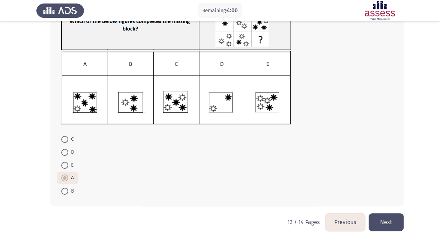
scroll to position [72, 0]
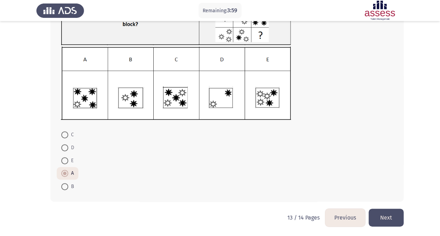
click at [389, 212] on button "Next" at bounding box center [385, 218] width 35 height 18
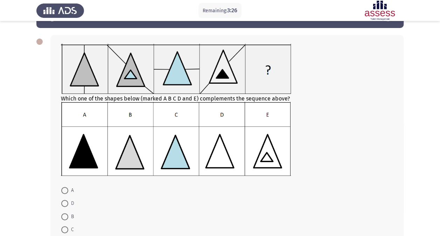
scroll to position [35, 0]
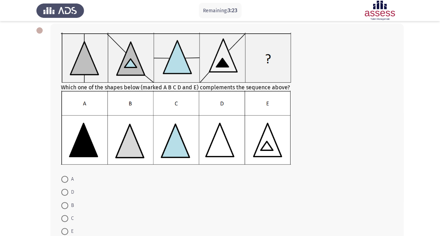
click at [69, 181] on span "A" at bounding box center [71, 179] width 6 height 8
click at [68, 181] on input "A" at bounding box center [64, 179] width 7 height 7
radio input "true"
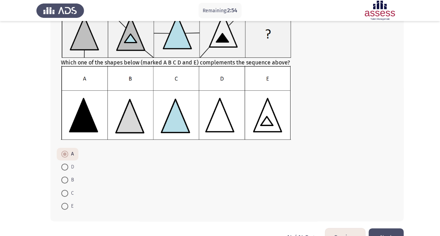
scroll to position [79, 0]
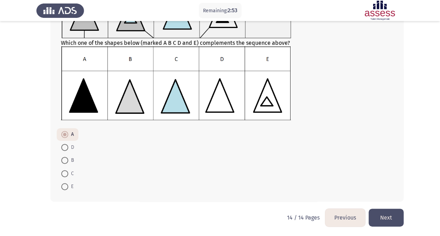
click at [393, 211] on button "Next" at bounding box center [385, 218] width 35 height 18
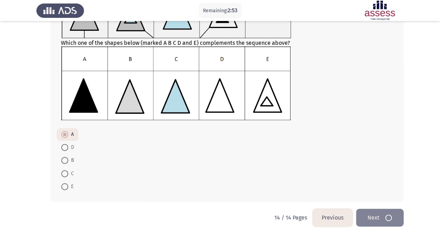
scroll to position [0, 0]
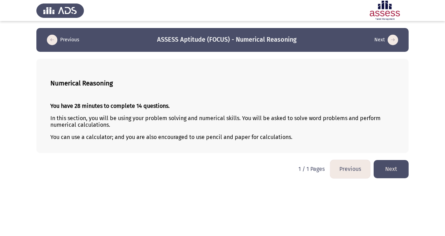
click at [390, 164] on button "Next" at bounding box center [391, 169] width 35 height 18
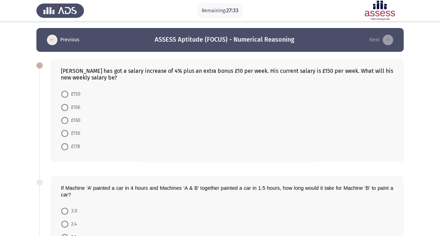
click at [77, 127] on mat-radio-button "£156" at bounding box center [71, 133] width 28 height 13
click at [78, 120] on span "£160" at bounding box center [74, 120] width 12 height 8
click at [68, 120] on input "£160" at bounding box center [64, 120] width 7 height 7
radio input "true"
click at [76, 108] on span "£166" at bounding box center [74, 107] width 12 height 8
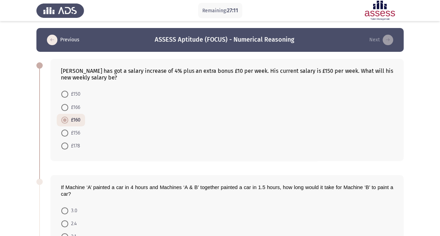
click at [68, 108] on input "£166" at bounding box center [64, 107] width 7 height 7
radio input "true"
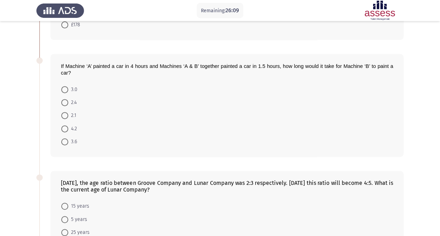
scroll to position [105, 0]
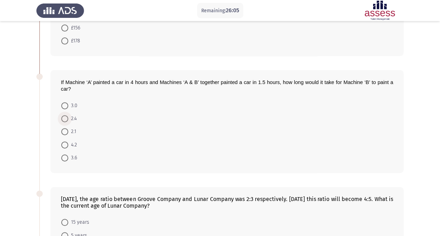
click at [74, 117] on span "2.4" at bounding box center [72, 118] width 8 height 8
click at [68, 117] on input "2.4" at bounding box center [64, 118] width 7 height 7
radio input "true"
click at [74, 106] on span "3.0" at bounding box center [72, 105] width 9 height 8
click at [68, 106] on input "3.0" at bounding box center [64, 105] width 7 height 7
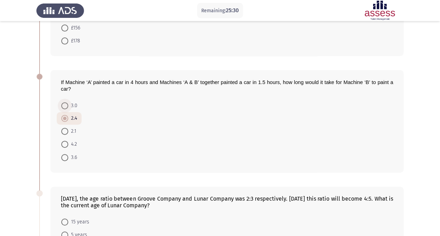
radio input "true"
click at [77, 156] on mat-radio-button "3.6" at bounding box center [69, 156] width 25 height 13
click at [76, 156] on span "3.6" at bounding box center [72, 157] width 9 height 8
click at [68, 156] on input "3.6" at bounding box center [64, 157] width 7 height 7
radio input "true"
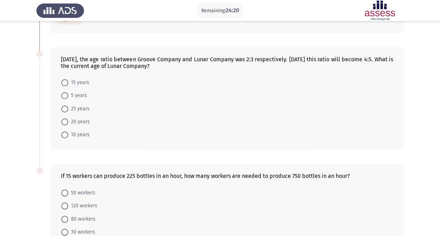
scroll to position [230, 0]
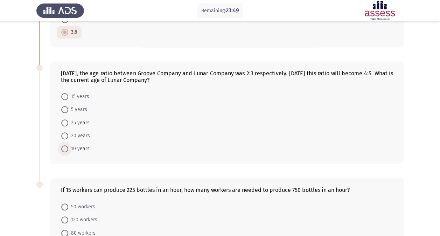
click at [75, 149] on span "10 years" at bounding box center [78, 149] width 21 height 8
click at [68, 149] on input "10 years" at bounding box center [64, 148] width 7 height 7
radio input "true"
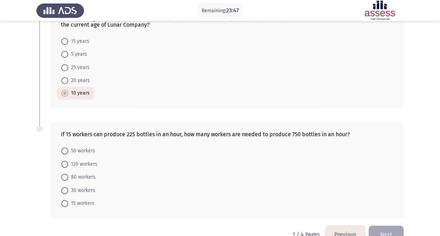
scroll to position [300, 0]
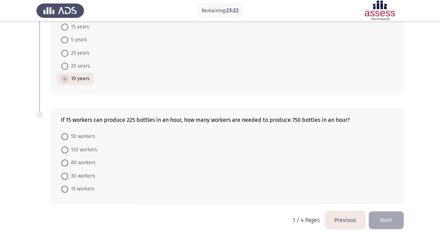
click at [85, 134] on span "50 workers" at bounding box center [81, 136] width 27 height 8
click at [68, 134] on input "50 workers" at bounding box center [64, 136] width 7 height 7
radio input "true"
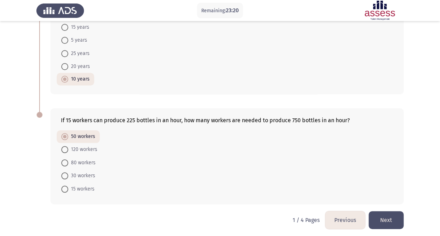
click at [392, 216] on button "Next" at bounding box center [385, 220] width 35 height 18
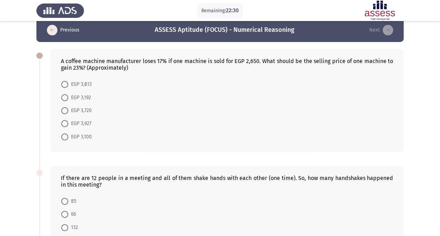
scroll to position [0, 0]
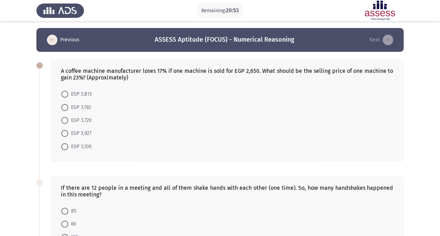
click at [87, 121] on span "EGP 3,720" at bounding box center [79, 120] width 23 height 8
click at [68, 121] on input "EGP 3,720" at bounding box center [64, 120] width 7 height 7
radio input "true"
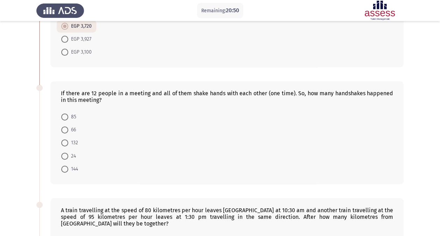
scroll to position [105, 0]
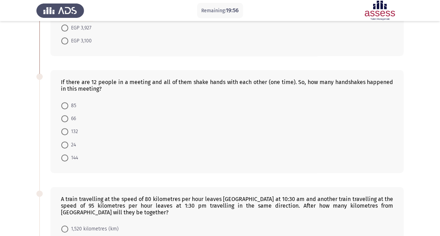
click at [75, 128] on span "132" at bounding box center [73, 131] width 10 height 8
click at [68, 128] on input "132" at bounding box center [64, 131] width 7 height 7
radio input "true"
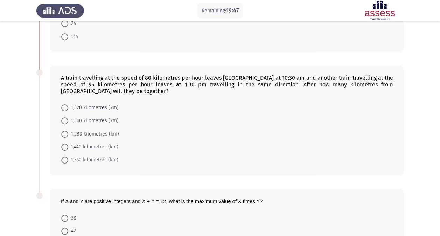
scroll to position [237, 0]
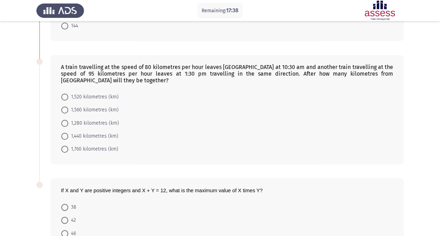
click at [77, 94] on span "1,520 kilometres (km)" at bounding box center [93, 97] width 50 height 8
click at [68, 94] on input "1,520 kilometres (km)" at bounding box center [64, 96] width 7 height 7
radio input "true"
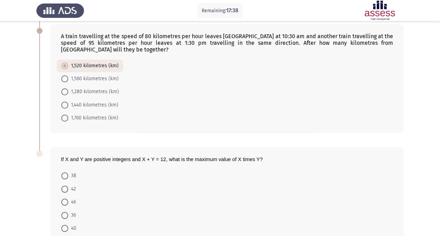
scroll to position [307, 0]
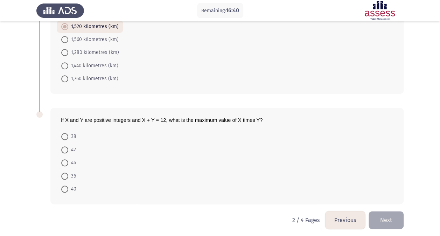
click at [73, 146] on span "42" at bounding box center [72, 150] width 8 height 8
click at [68, 146] on input "42" at bounding box center [64, 149] width 7 height 7
radio input "true"
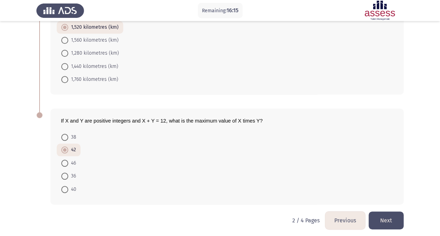
click at [69, 174] on span "36" at bounding box center [72, 176] width 8 height 8
click at [68, 174] on input "36" at bounding box center [64, 176] width 7 height 7
radio input "true"
click at [387, 213] on button "Next" at bounding box center [385, 220] width 35 height 18
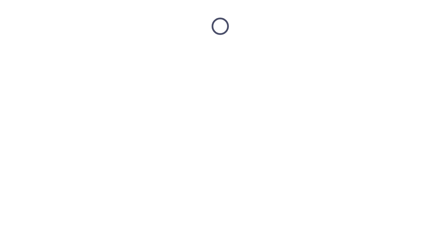
scroll to position [0, 0]
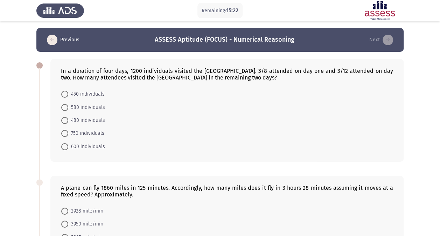
click at [81, 92] on span "450 individuals" at bounding box center [86, 94] width 36 height 8
click at [68, 92] on input "450 individuals" at bounding box center [64, 94] width 7 height 7
radio input "true"
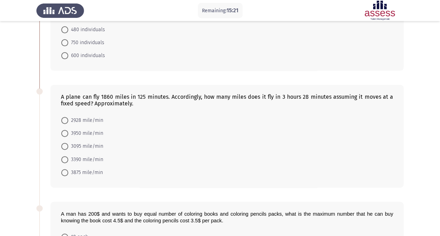
scroll to position [105, 0]
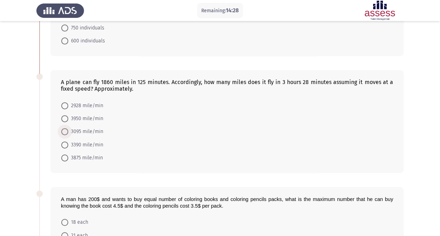
click at [94, 132] on span "3095 mile/min" at bounding box center [85, 131] width 35 height 8
click at [68, 132] on input "3095 mile/min" at bounding box center [64, 131] width 7 height 7
radio input "true"
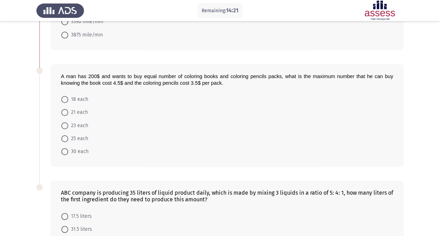
scroll to position [237, 0]
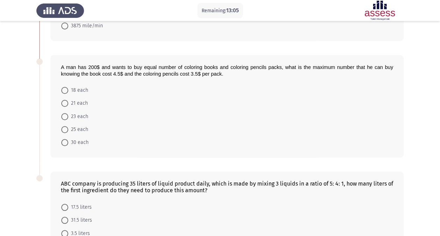
click at [87, 129] on span "25 each" at bounding box center [78, 129] width 20 height 8
click at [68, 129] on input "25 each" at bounding box center [64, 129] width 7 height 7
radio input "true"
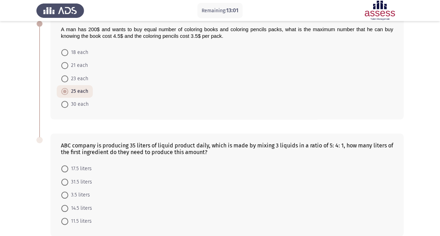
scroll to position [307, 0]
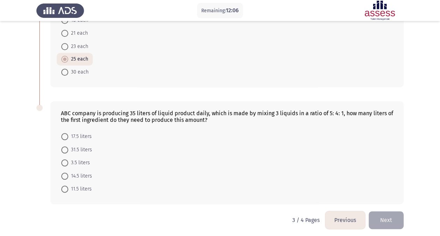
click at [80, 160] on span "3.5 liters" at bounding box center [79, 163] width 22 height 8
click at [68, 160] on input "3.5 liters" at bounding box center [64, 162] width 7 height 7
radio input "true"
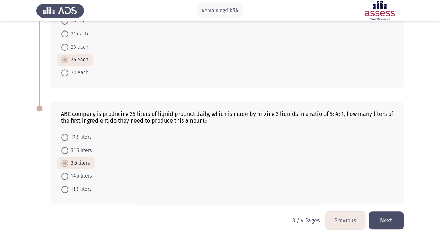
click at [92, 134] on mat-radio-button "17.5 liters" at bounding box center [77, 137] width 40 height 13
click at [89, 134] on span "17.5 liters" at bounding box center [79, 137] width 23 height 8
click at [68, 134] on input "17.5 liters" at bounding box center [64, 137] width 7 height 7
radio input "true"
click at [389, 217] on button "Next" at bounding box center [385, 220] width 35 height 18
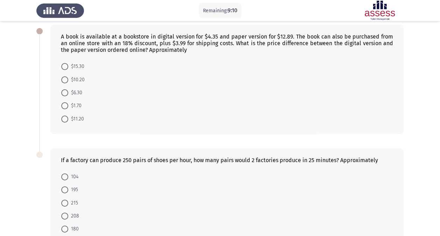
scroll to position [0, 0]
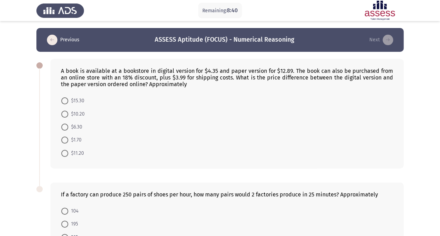
click at [78, 141] on span "$1.70" at bounding box center [74, 140] width 13 height 8
click at [68, 141] on input "$1.70" at bounding box center [64, 139] width 7 height 7
radio input "true"
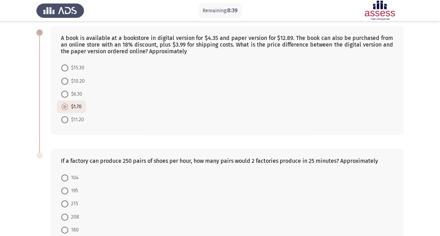
scroll to position [75, 0]
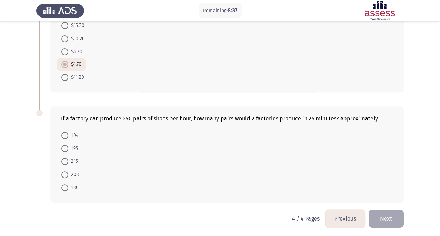
click at [73, 174] on span "208" at bounding box center [73, 174] width 11 height 8
click at [68, 174] on input "208" at bounding box center [64, 174] width 7 height 7
radio input "true"
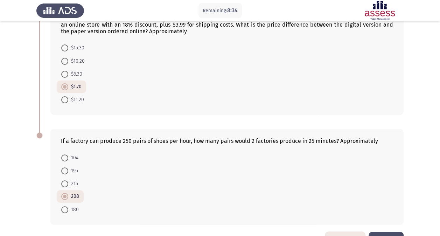
scroll to position [75, 0]
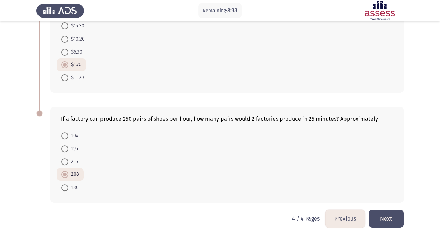
click at [389, 220] on button "Next" at bounding box center [385, 219] width 35 height 18
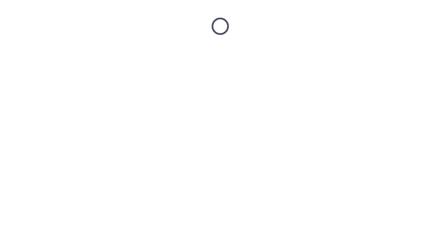
scroll to position [0, 0]
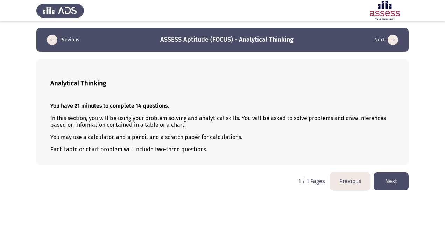
click at [383, 179] on button "Next" at bounding box center [391, 181] width 35 height 18
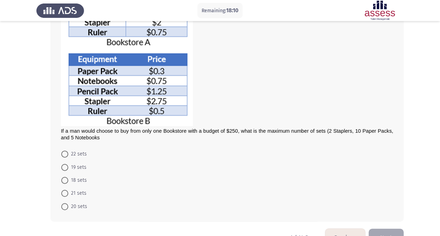
scroll to position [115, 0]
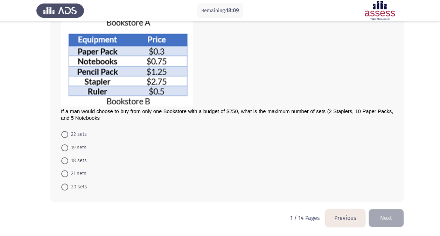
click at [77, 169] on span "21 sets" at bounding box center [77, 173] width 18 height 8
click at [68, 170] on input "21 sets" at bounding box center [64, 173] width 7 height 7
radio input "true"
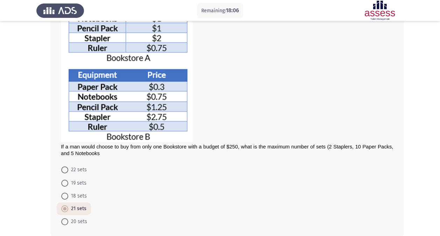
scroll to position [114, 0]
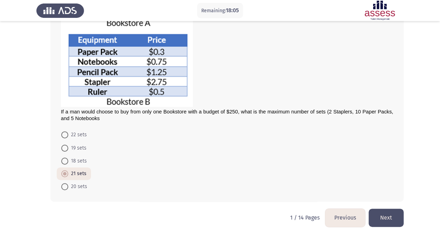
click at [387, 220] on button "Next" at bounding box center [385, 218] width 35 height 18
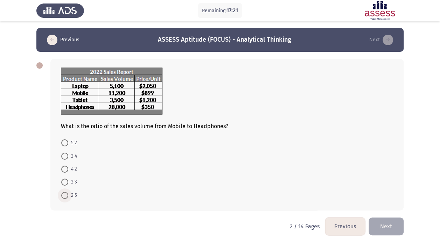
click at [75, 192] on span "2:5" at bounding box center [72, 195] width 9 height 8
click at [68, 192] on input "2:5" at bounding box center [64, 195] width 7 height 7
radio input "true"
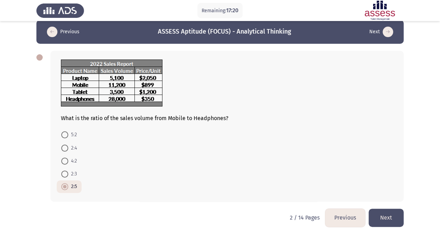
drag, startPoint x: 391, startPoint y: 213, endPoint x: 344, endPoint y: 188, distance: 53.1
click at [391, 213] on button "Next" at bounding box center [385, 218] width 35 height 18
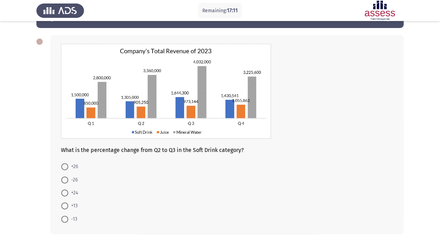
scroll to position [35, 0]
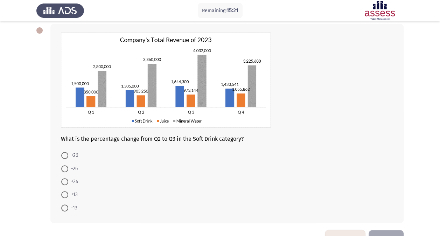
click at [74, 194] on span "+13" at bounding box center [72, 194] width 9 height 8
click at [68, 194] on input "+13" at bounding box center [64, 194] width 7 height 7
radio input "true"
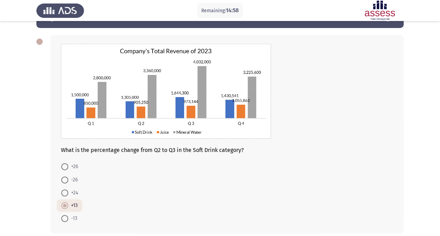
scroll to position [56, 0]
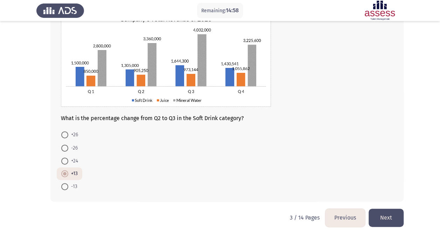
click at [387, 218] on button "Next" at bounding box center [385, 218] width 35 height 18
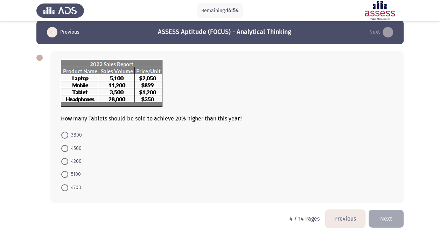
scroll to position [8, 0]
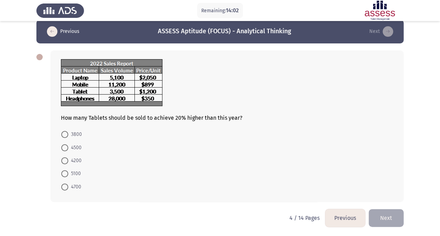
click at [73, 159] on span "4200" at bounding box center [74, 160] width 13 height 8
click at [68, 159] on input "4200" at bounding box center [64, 160] width 7 height 7
radio input "true"
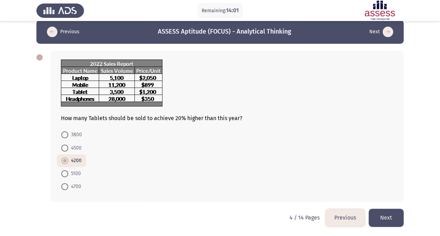
click at [382, 214] on button "Next" at bounding box center [385, 218] width 35 height 18
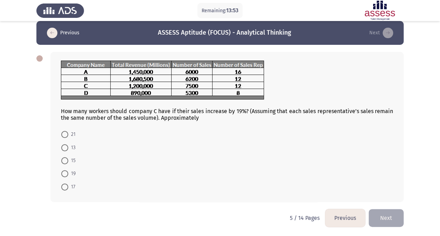
scroll to position [0, 0]
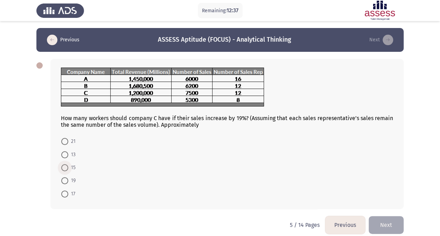
click at [71, 167] on span "15" at bounding box center [71, 167] width 7 height 8
click at [68, 167] on input "15" at bounding box center [64, 167] width 7 height 7
radio input "true"
click at [380, 221] on button "Next" at bounding box center [385, 224] width 35 height 18
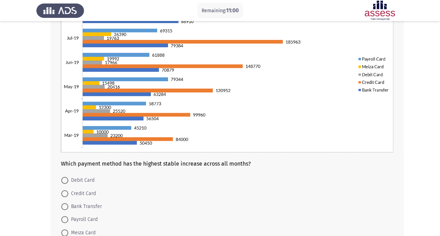
scroll to position [95, 0]
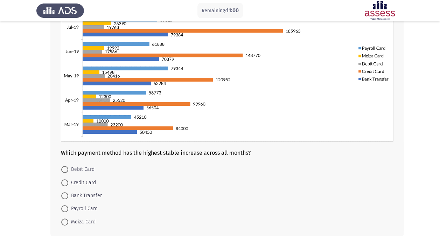
click at [79, 221] on span "Meiza Card" at bounding box center [81, 222] width 27 height 8
click at [68, 221] on input "Meiza Card" at bounding box center [64, 221] width 7 height 7
radio input "true"
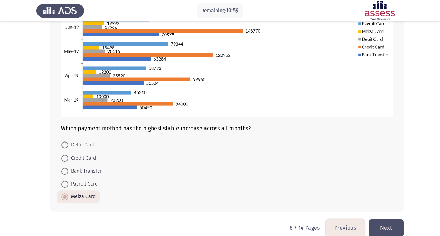
scroll to position [129, 0]
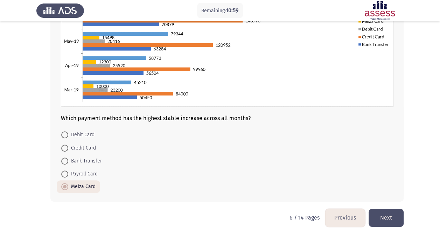
click at [385, 214] on button "Next" at bounding box center [385, 218] width 35 height 18
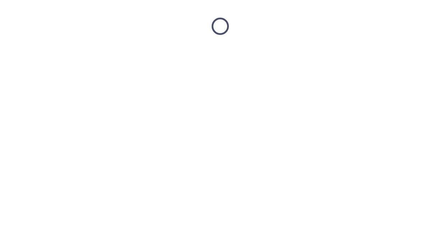
scroll to position [0, 0]
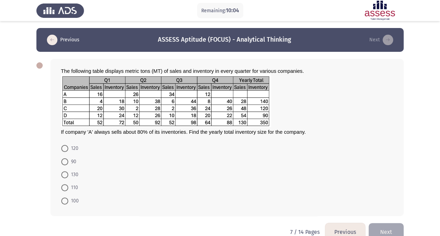
click at [76, 185] on span "110" at bounding box center [73, 187] width 10 height 8
click at [68, 185] on input "110" at bounding box center [64, 187] width 7 height 7
radio input "true"
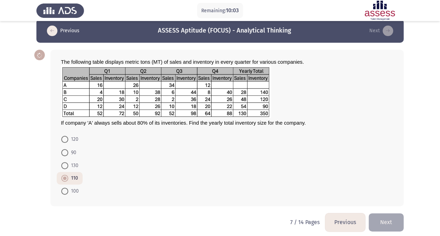
scroll to position [14, 0]
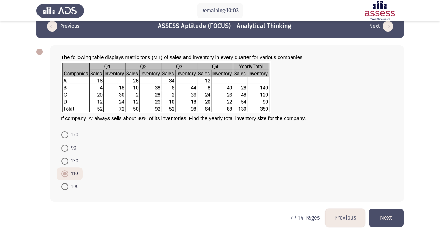
click at [386, 212] on button "Next" at bounding box center [385, 218] width 35 height 18
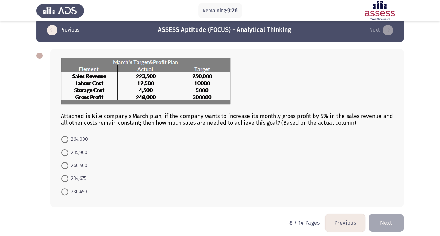
scroll to position [15, 0]
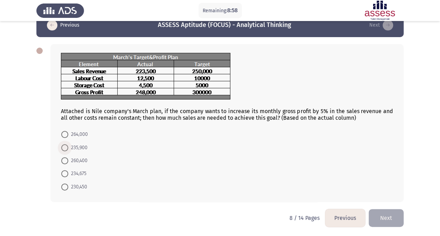
click at [79, 147] on span "235,900" at bounding box center [77, 147] width 19 height 8
click at [68, 147] on input "235,900" at bounding box center [64, 147] width 7 height 7
radio input "true"
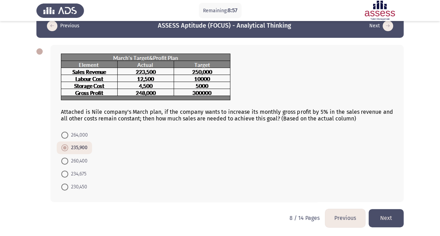
click at [398, 215] on button "Next" at bounding box center [385, 218] width 35 height 18
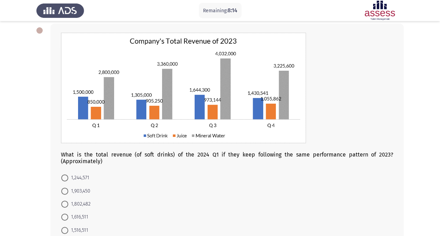
scroll to position [70, 0]
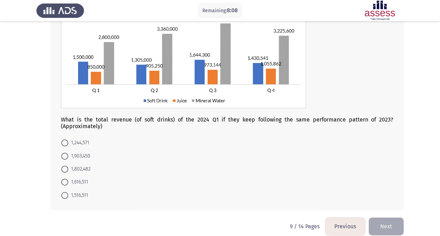
click at [80, 194] on span "1,516,511" at bounding box center [78, 195] width 20 height 8
click at [68, 194] on input "1,516,511" at bounding box center [64, 195] width 7 height 7
radio input "true"
click at [87, 167] on span "1,802,482" at bounding box center [79, 169] width 22 height 8
click at [68, 167] on input "1,802,482" at bounding box center [64, 169] width 7 height 7
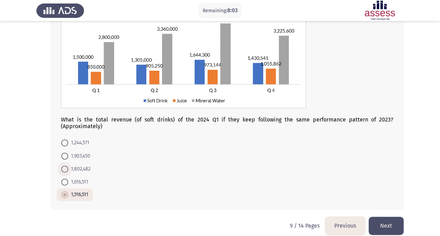
radio input "true"
click at [392, 221] on button "Next" at bounding box center [385, 226] width 35 height 18
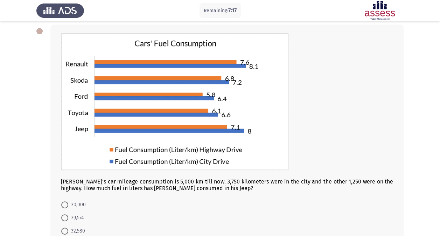
scroll to position [69, 0]
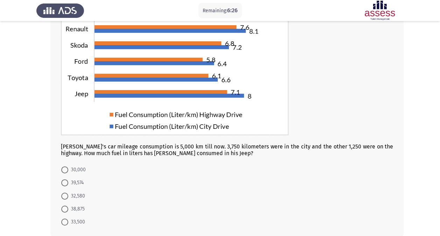
click at [68, 215] on mat-radio-button "33,500" at bounding box center [73, 221] width 33 height 13
click at [74, 200] on mat-radio-button "32,580" at bounding box center [73, 195] width 33 height 13
click at [75, 205] on span "38,875" at bounding box center [76, 209] width 16 height 8
click at [68, 205] on input "38,875" at bounding box center [64, 208] width 7 height 7
radio input "true"
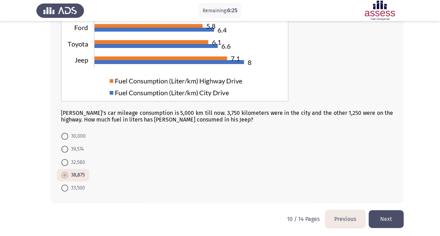
scroll to position [104, 0]
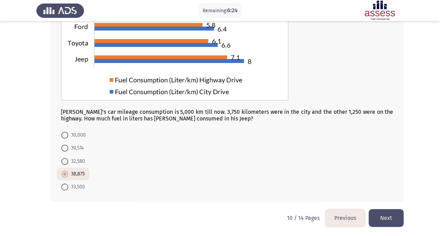
click at [384, 217] on button "Next" at bounding box center [385, 218] width 35 height 18
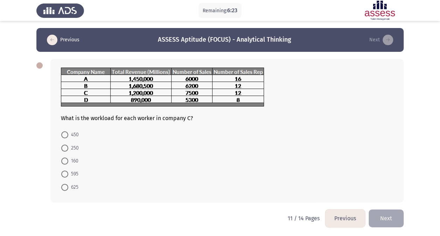
scroll to position [0, 0]
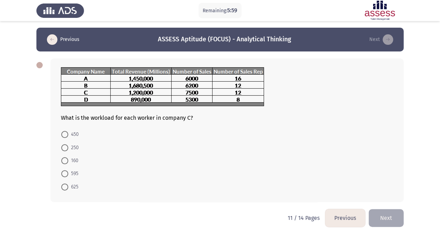
click at [72, 188] on span "625" at bounding box center [73, 187] width 10 height 8
click at [68, 188] on input "625" at bounding box center [64, 186] width 7 height 7
radio input "true"
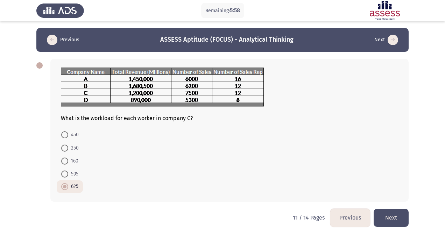
click at [409, 215] on html "Remaining: 5:58 Previous ASSESS Aptitude (FOCUS) - Analytical Thinking Next Wha…" at bounding box center [222, 118] width 445 height 237
click at [401, 217] on button "Next" at bounding box center [391, 218] width 35 height 18
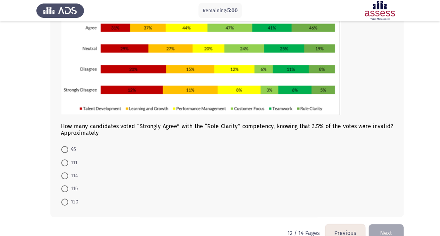
scroll to position [102, 0]
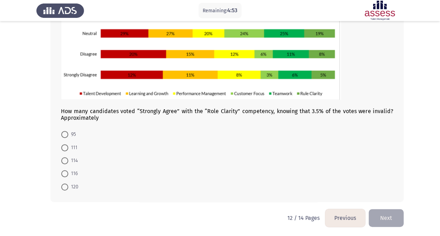
click at [70, 146] on span "111" at bounding box center [72, 147] width 9 height 8
click at [68, 146] on input "111" at bounding box center [64, 147] width 7 height 7
radio input "true"
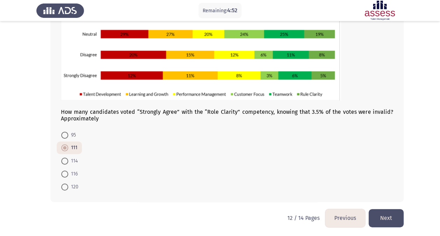
click at [391, 223] on button "Next" at bounding box center [385, 218] width 35 height 18
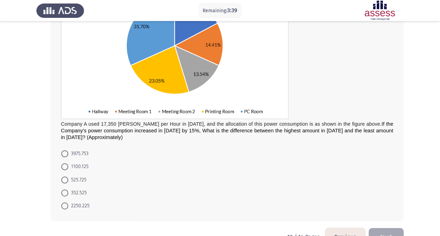
scroll to position [90, 0]
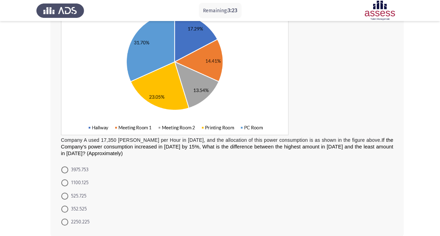
click at [76, 196] on span "525.725" at bounding box center [77, 196] width 18 height 8
click at [68, 196] on input "525.725" at bounding box center [64, 195] width 7 height 7
radio input "true"
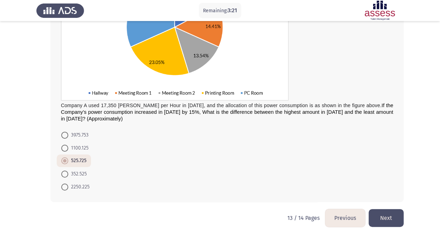
click at [389, 213] on button "Next" at bounding box center [385, 218] width 35 height 18
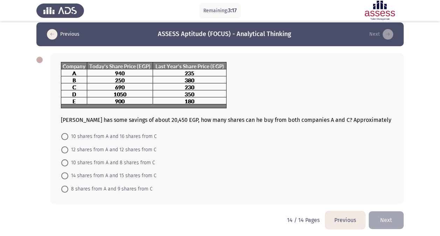
scroll to position [8, 0]
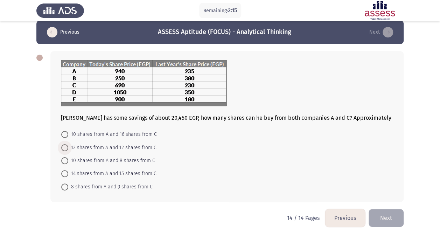
click at [134, 146] on span "12 shares from A and 12 shares from C" at bounding box center [112, 147] width 88 height 8
click at [68, 146] on input "12 shares from A and 12 shares from C" at bounding box center [64, 147] width 7 height 7
radio input "true"
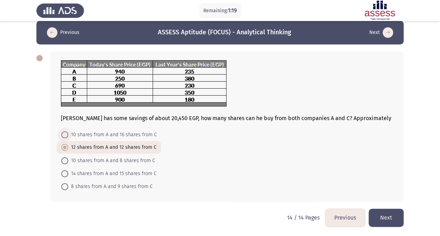
click at [148, 133] on span "10 shares from A and 16 shares from C" at bounding box center [112, 135] width 89 height 8
click at [68, 133] on input "10 shares from A and 16 shares from C" at bounding box center [64, 134] width 7 height 7
radio input "true"
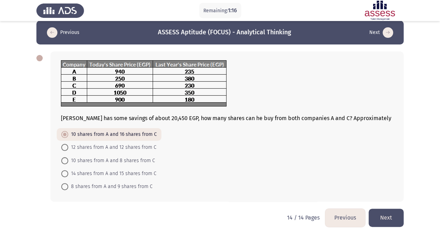
click at [384, 215] on button "Next" at bounding box center [385, 218] width 35 height 18
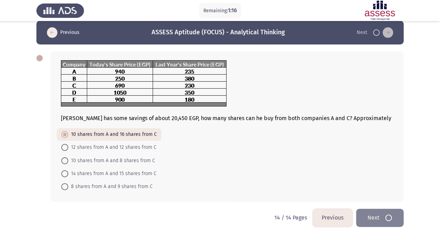
scroll to position [0, 0]
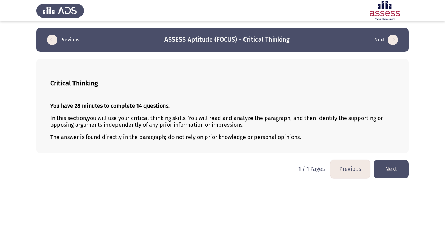
click at [144, 108] on strong "You have 28 minutes to complete 14 questions." at bounding box center [109, 106] width 119 height 7
click at [387, 162] on button "Next" at bounding box center [391, 169] width 35 height 18
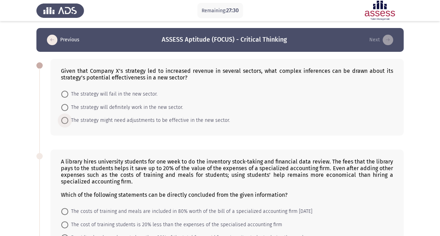
click at [211, 118] on span "The strategy might need adjustments to be effective in the new sector." at bounding box center [149, 120] width 162 height 8
click at [68, 118] on input "The strategy might need adjustments to be effective in the new sector." at bounding box center [64, 120] width 7 height 7
radio input "true"
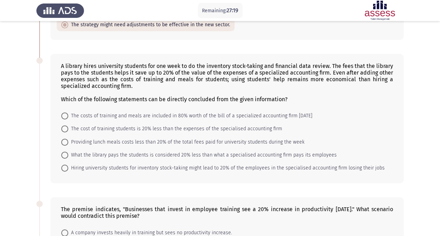
scroll to position [105, 0]
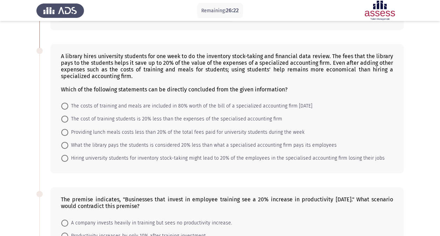
click at [222, 131] on span "Providing lunch meals costs less than 20% of the total fees paid for university…" at bounding box center [186, 132] width 236 height 8
click at [68, 131] on input "Providing lunch meals costs less than 20% of the total fees paid for university…" at bounding box center [64, 132] width 7 height 7
radio input "true"
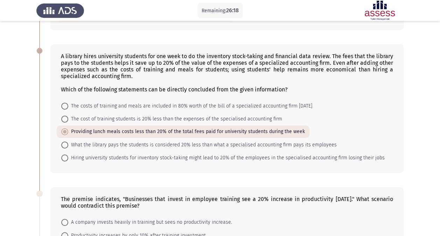
click at [176, 119] on span "The cost of training students is 20% less than the expenses of the specialised …" at bounding box center [175, 119] width 214 height 8
click at [68, 119] on input "The cost of training students is 20% less than the expenses of the specialised …" at bounding box center [64, 118] width 7 height 7
radio input "true"
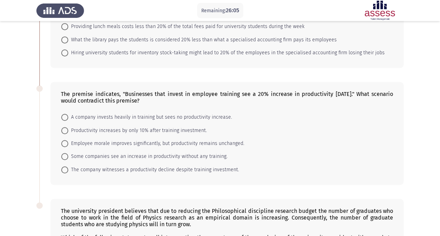
scroll to position [245, 0]
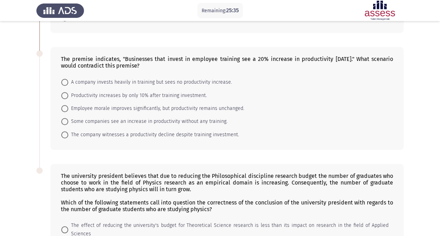
click at [200, 80] on span "A company invests heavily in training but sees no productivity increase." at bounding box center [150, 82] width 164 height 8
click at [68, 80] on input "A company invests heavily in training but sees no productivity increase." at bounding box center [64, 82] width 7 height 7
radio input "true"
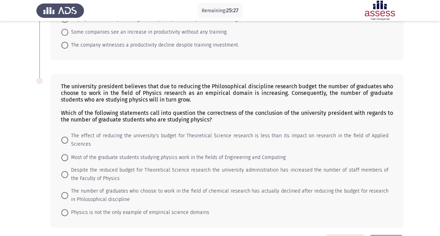
scroll to position [349, 0]
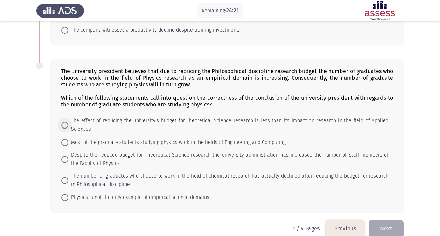
click at [96, 119] on span "The effect of reducing the university's budget for Theoretical Science research…" at bounding box center [228, 125] width 320 height 17
click at [68, 121] on input "The effect of reducing the university's budget for Theoretical Science research…" at bounding box center [64, 124] width 7 height 7
radio input "true"
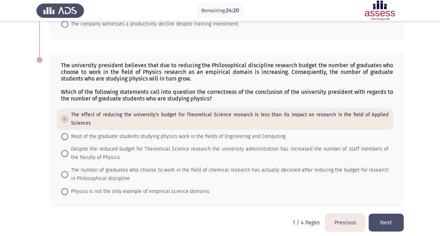
scroll to position [357, 0]
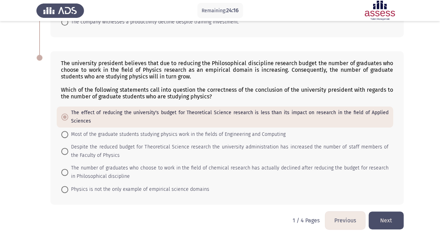
click at [374, 213] on button "Next" at bounding box center [385, 220] width 35 height 18
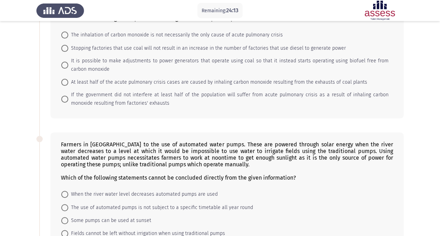
scroll to position [0, 0]
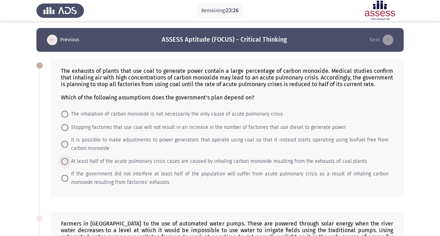
click at [127, 157] on span "At least half of the acute pulmonary crisis cases are caused by inhaling carbon…" at bounding box center [217, 161] width 299 height 8
click at [68, 158] on input "At least half of the acute pulmonary crisis cases are caused by inhaling carbon…" at bounding box center [64, 161] width 7 height 7
radio input "true"
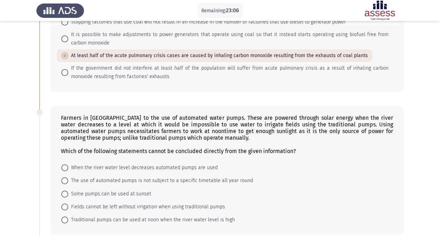
scroll to position [140, 0]
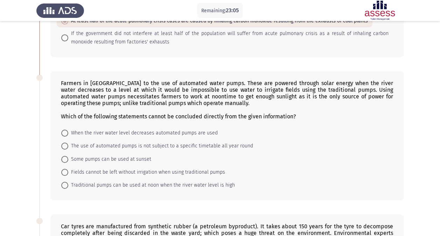
click at [118, 25] on mat-radio-button "At least half of the acute pulmonary crisis cases are caused by inhaling carbon…" at bounding box center [215, 21] width 316 height 13
click at [111, 34] on span "If the government did not interfere at least half of the population will suffer…" at bounding box center [228, 37] width 320 height 17
click at [68, 34] on input "If the government did not interfere at least half of the population will suffer…" at bounding box center [64, 37] width 7 height 7
radio input "true"
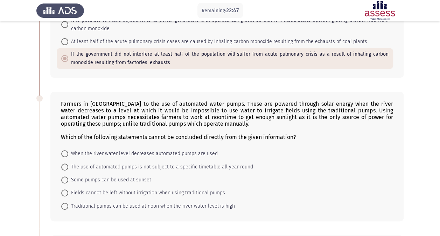
scroll to position [105, 0]
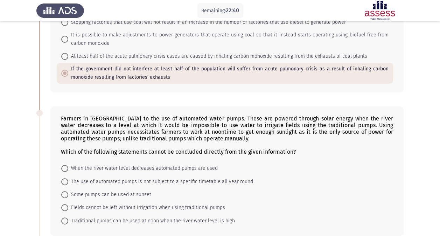
click at [99, 56] on span "At least half of the acute pulmonary crisis cases are caused by inhaling carbon…" at bounding box center [217, 56] width 299 height 8
click at [68, 56] on input "At least half of the acute pulmonary crisis cases are caused by inhaling carbon…" at bounding box center [64, 56] width 7 height 7
radio input "true"
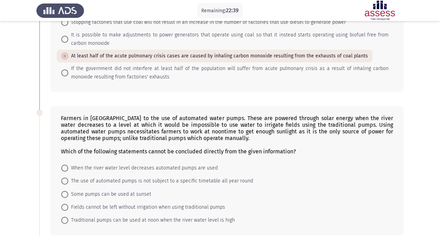
scroll to position [140, 0]
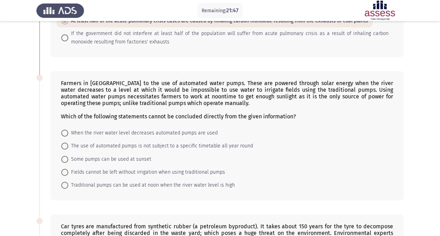
click at [172, 142] on span "The use of automated pumps is not subject to a specific timetable all year round" at bounding box center [160, 146] width 185 height 8
click at [68, 142] on input "The use of automated pumps is not subject to a specific timetable all year round" at bounding box center [64, 145] width 7 height 7
radio input "true"
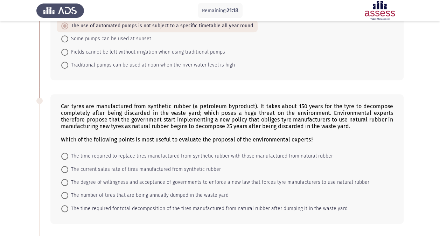
scroll to position [274, 0]
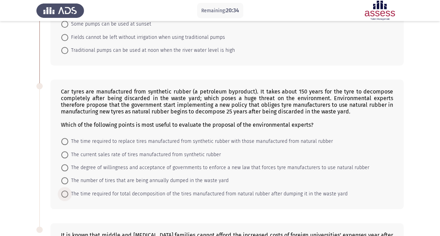
click at [82, 190] on span "The time required for total decomposition of the tires manufactured from natura…" at bounding box center [207, 194] width 279 height 8
click at [68, 190] on input "The time required for total decomposition of the tires manufactured from natura…" at bounding box center [64, 193] width 7 height 7
radio input "true"
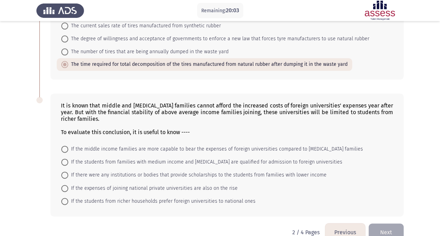
scroll to position [414, 0]
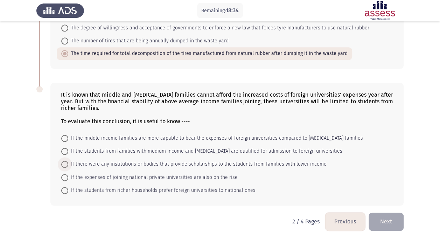
click at [199, 160] on span "If there were any institutions or bodies that provide scholarships to the stude…" at bounding box center [197, 164] width 258 height 8
click at [68, 161] on input "If there were any institutions or bodies that provide scholarships to the stude…" at bounding box center [64, 164] width 7 height 7
radio input "true"
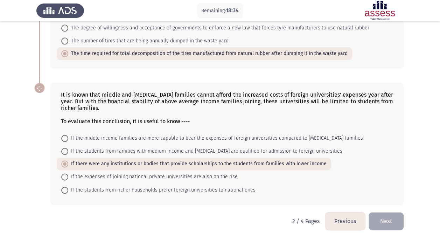
scroll to position [414, 0]
click at [99, 186] on span "If the students from richer households prefer foreign universities to national …" at bounding box center [161, 190] width 187 height 8
click at [68, 187] on input "If the students from richer households prefer foreign universities to national …" at bounding box center [64, 190] width 7 height 7
radio input "true"
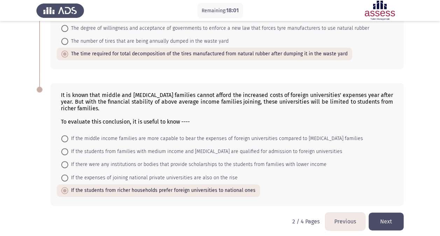
click at [395, 213] on button "Next" at bounding box center [385, 221] width 35 height 18
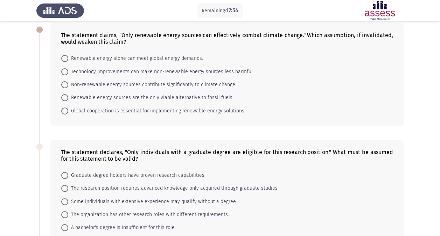
scroll to position [0, 0]
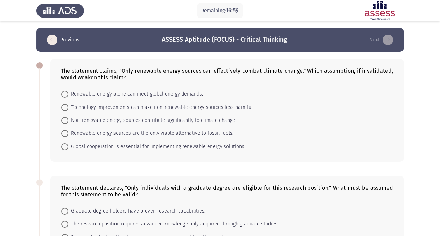
click at [185, 107] on span "Technology improvements can make non-renewable energy sources less harmful." at bounding box center [160, 107] width 185 height 8
click at [68, 107] on input "Technology improvements can make non-renewable energy sources less harmful." at bounding box center [64, 107] width 7 height 7
radio input "true"
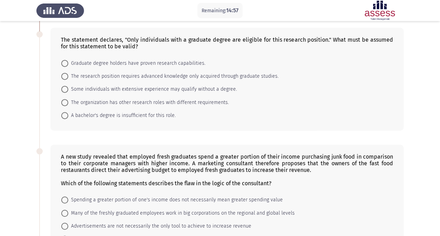
scroll to position [136, 0]
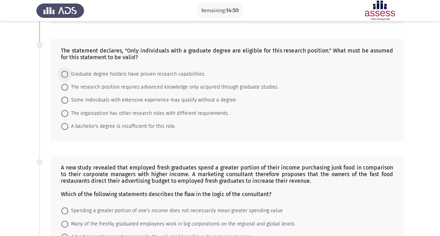
click at [193, 72] on span "Graduate degree holders have proven research capabilities." at bounding box center [136, 74] width 137 height 8
click at [68, 72] on input "Graduate degree holders have proven research capabilities." at bounding box center [64, 74] width 7 height 7
radio input "true"
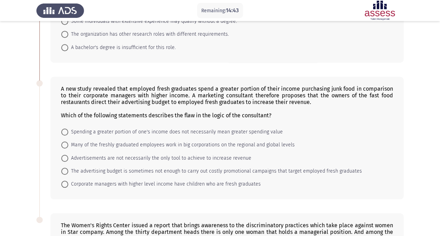
scroll to position [241, 0]
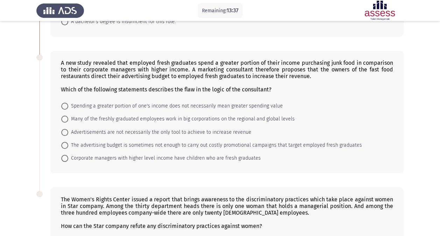
click at [239, 128] on span "Advertisements are not necessarily the only tool to achieve to increase revenue" at bounding box center [159, 132] width 183 height 8
click at [68, 129] on input "Advertisements are not necessarily the only tool to achieve to increase revenue" at bounding box center [64, 132] width 7 height 7
radio input "true"
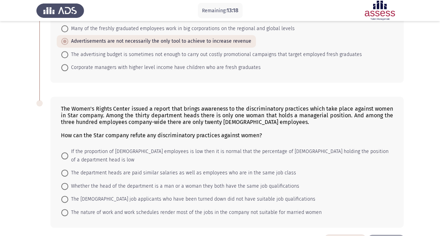
scroll to position [346, 0]
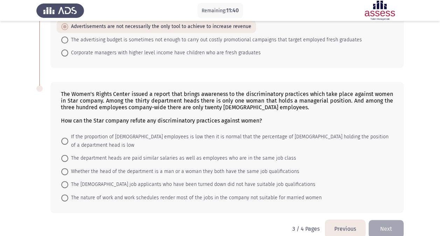
click at [265, 180] on span "The [DEMOGRAPHIC_DATA] job applicants who have been turned down did not have su…" at bounding box center [191, 184] width 247 height 8
click at [68, 181] on input "The [DEMOGRAPHIC_DATA] job applicants who have been turned down did not have su…" at bounding box center [64, 184] width 7 height 7
radio input "true"
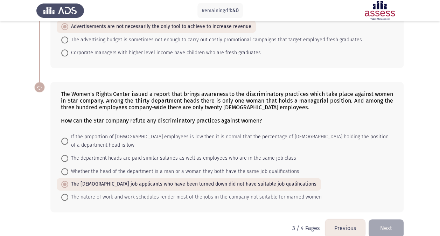
scroll to position [345, 0]
click at [385, 220] on button "Next" at bounding box center [385, 229] width 35 height 18
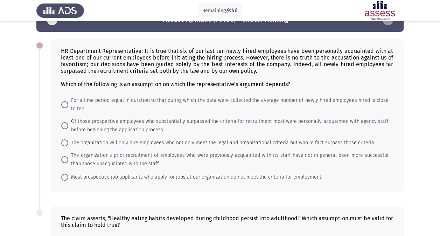
scroll to position [35, 0]
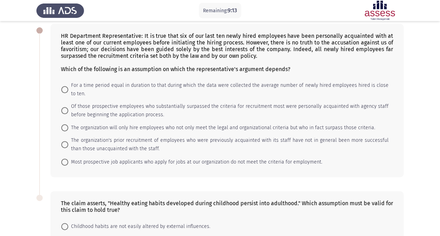
click at [97, 127] on span "The organization will only hire employees who not only meet the legal and organ…" at bounding box center [221, 128] width 307 height 8
click at [68, 127] on input "The organization will only hire employees who not only meet the legal and organ…" at bounding box center [64, 127] width 7 height 7
radio input "true"
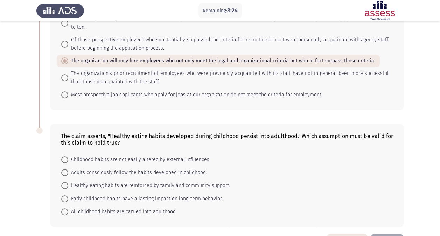
scroll to position [90, 0]
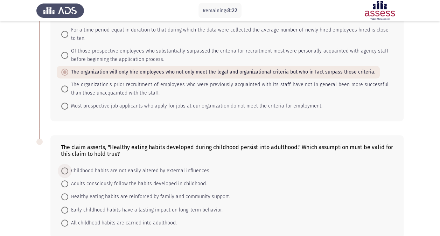
click at [185, 171] on span "Childhood habits are not easily altered by external influences." at bounding box center [139, 171] width 142 height 8
click at [68, 171] on input "Childhood habits are not easily altered by external influences." at bounding box center [64, 170] width 7 height 7
radio input "true"
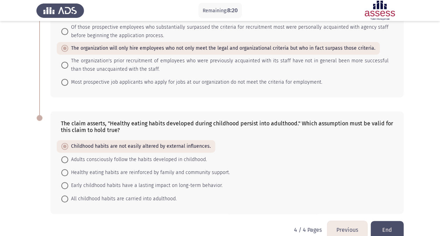
scroll to position [125, 0]
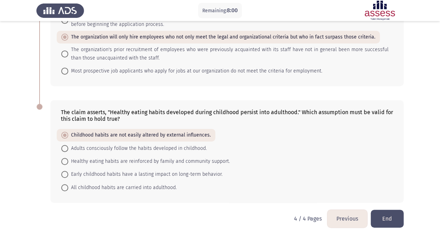
click at [119, 149] on span "Adults consciously follow the habits developed in childhood." at bounding box center [137, 148] width 139 height 8
click at [68, 149] on input "Adults consciously follow the habits developed in childhood." at bounding box center [64, 148] width 7 height 7
radio input "true"
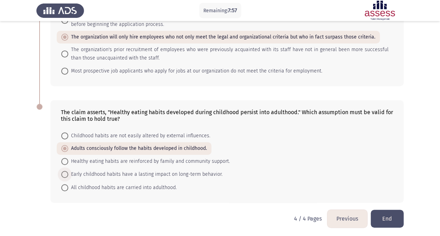
click at [98, 176] on span "Early childhood habits have a lasting impact on long-term behavior." at bounding box center [145, 174] width 154 height 8
click at [68, 176] on input "Early childhood habits have a lasting impact on long-term behavior." at bounding box center [64, 174] width 7 height 7
radio input "true"
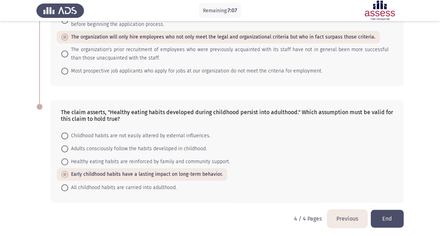
click at [399, 222] on button "End" at bounding box center [387, 219] width 33 height 18
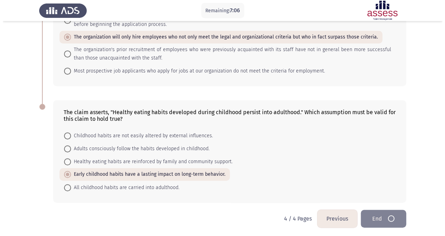
scroll to position [0, 0]
